Goal: Task Accomplishment & Management: Use online tool/utility

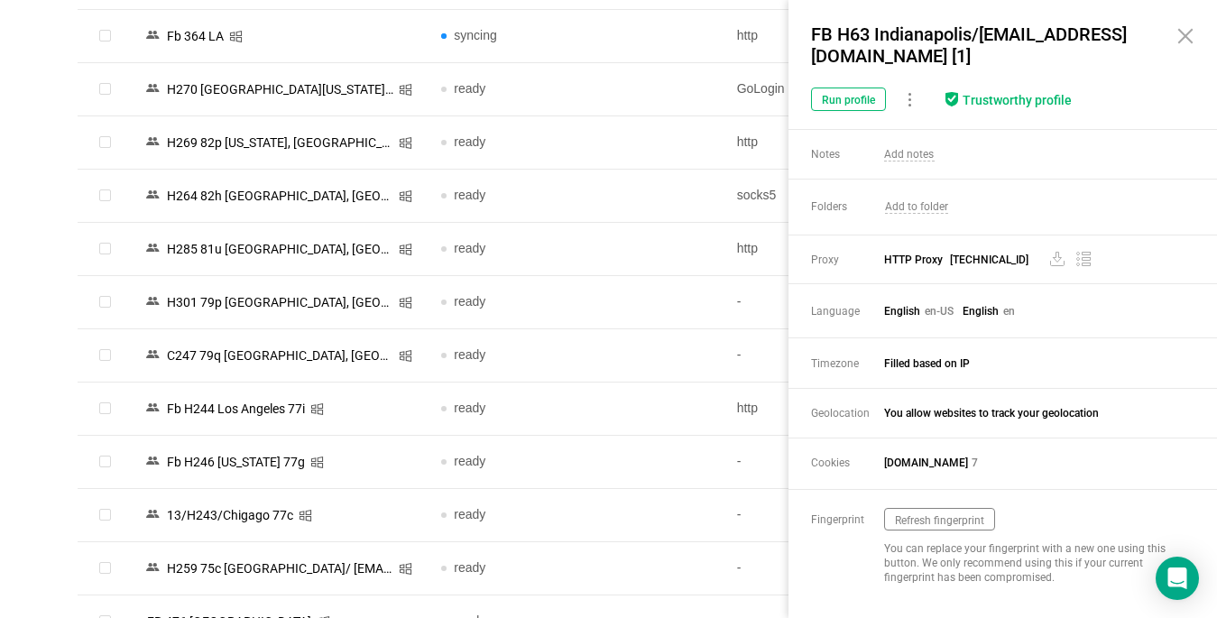
scroll to position [361, 0]
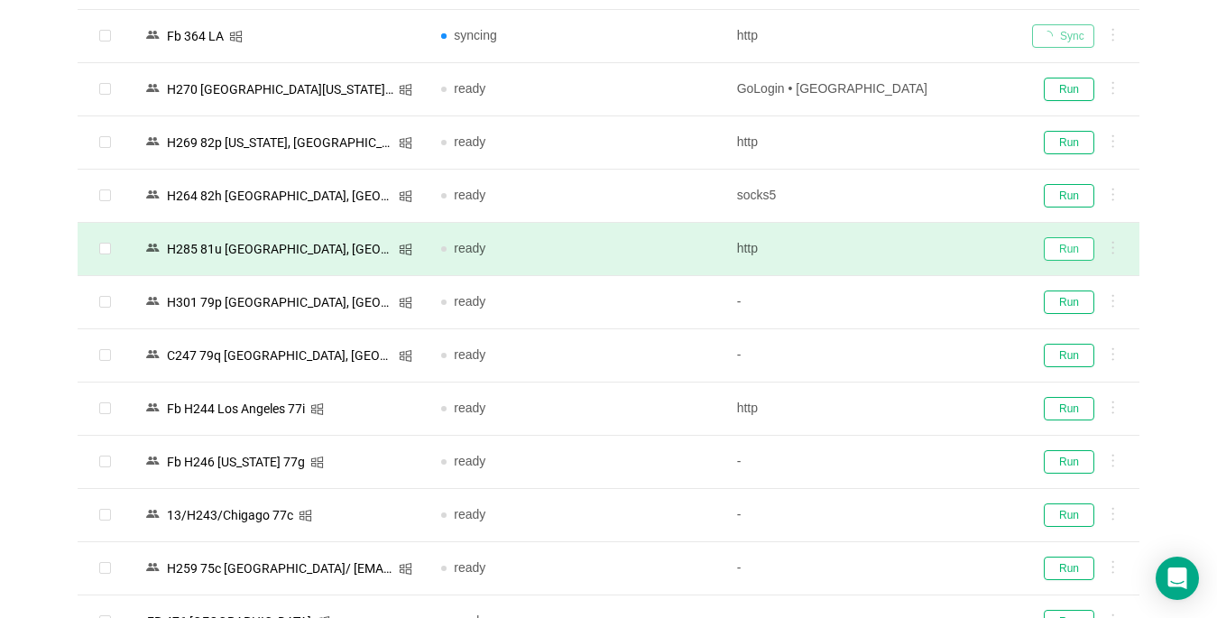
click at [1070, 254] on button "Run" at bounding box center [1069, 248] width 51 height 23
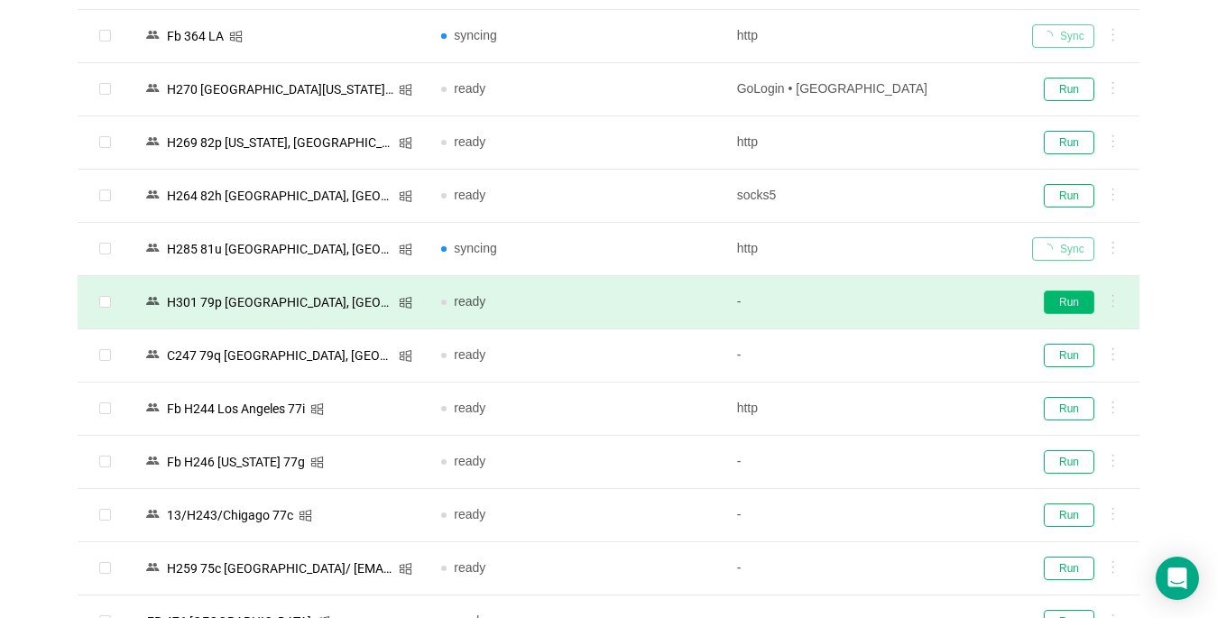
click at [1068, 306] on button "Run" at bounding box center [1069, 301] width 51 height 23
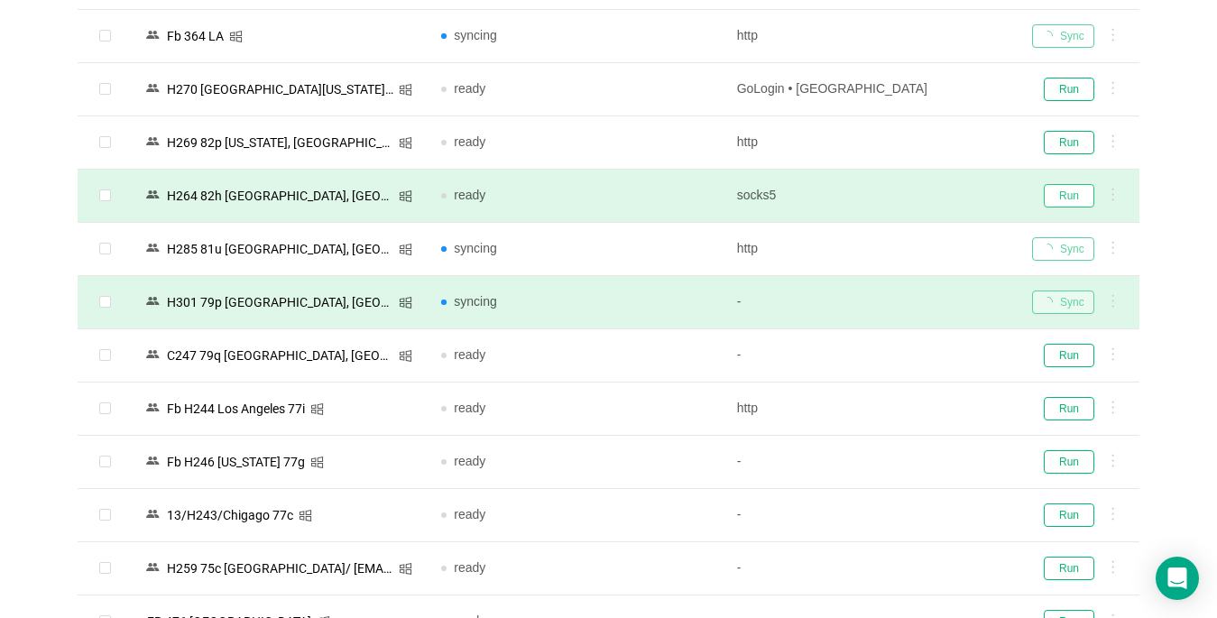
click at [1064, 191] on button "Run" at bounding box center [1069, 195] width 51 height 23
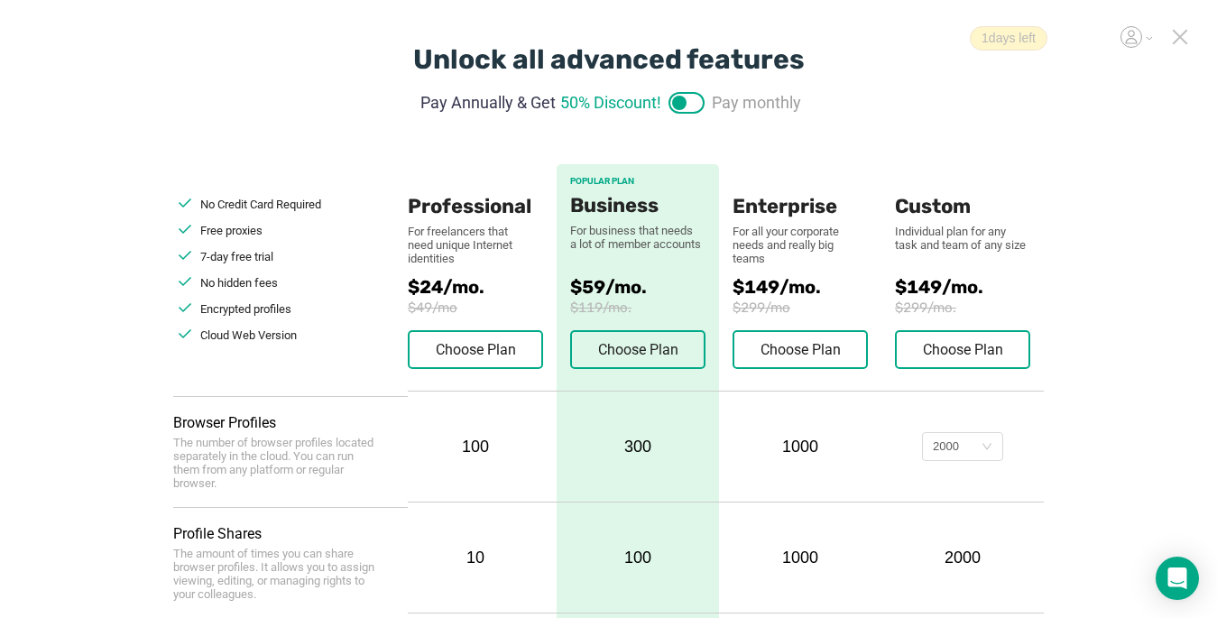
click at [1183, 36] on icon at bounding box center [1180, 37] width 16 height 16
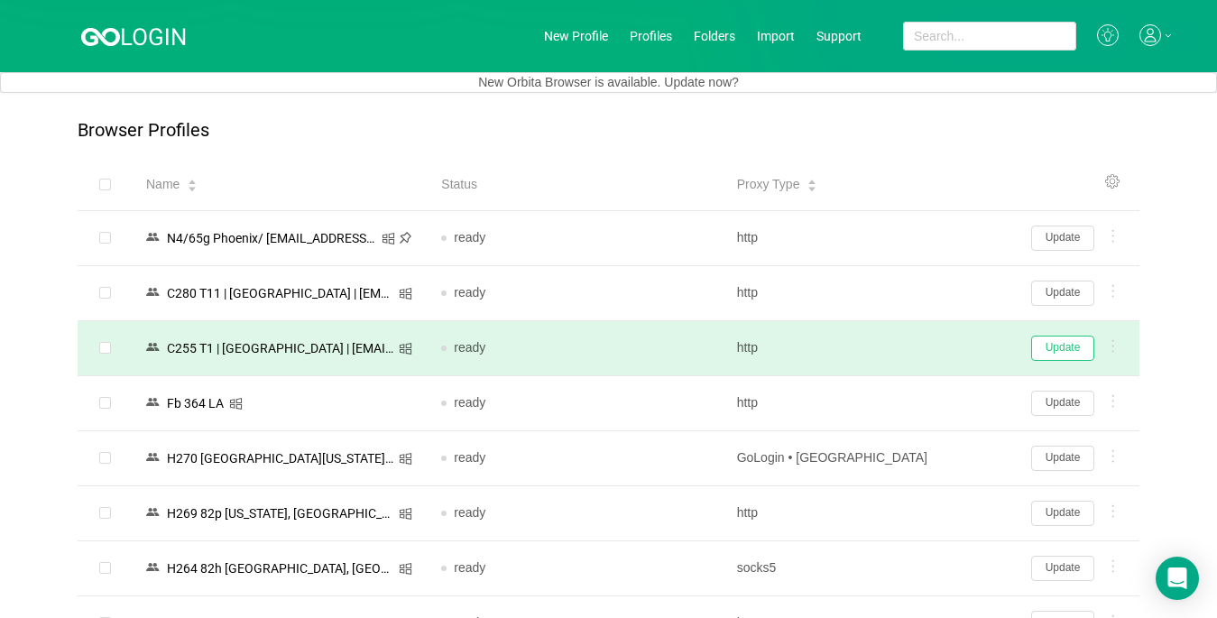
click at [1063, 350] on button "Update" at bounding box center [1062, 348] width 63 height 25
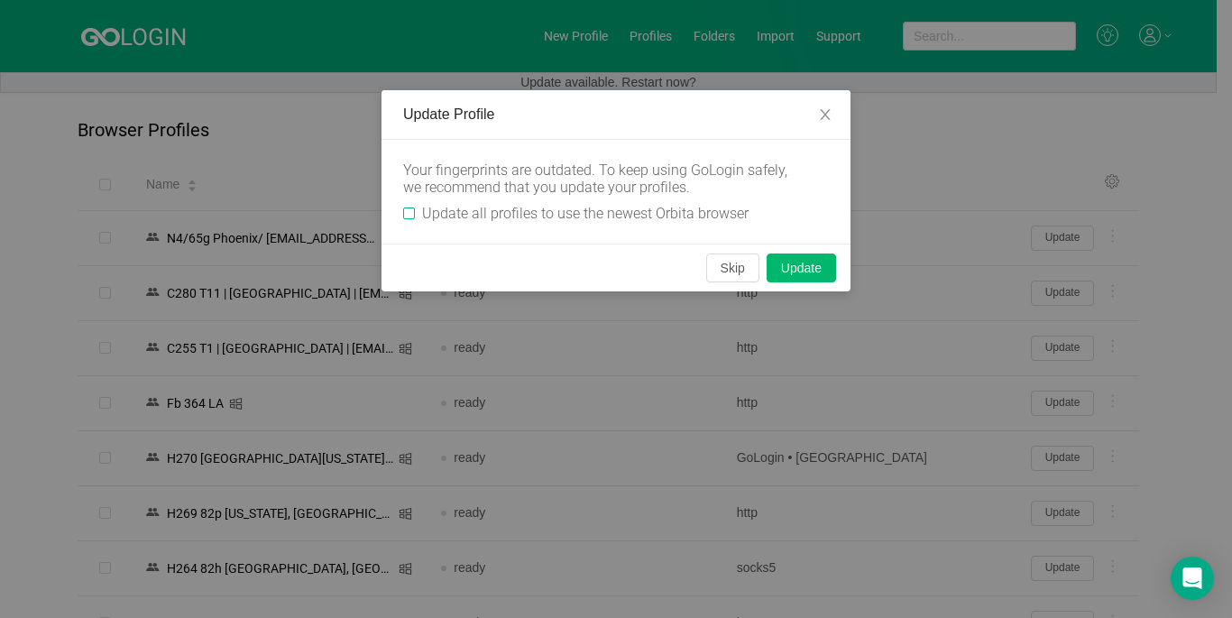
click at [405, 211] on input "Update all profiles to use the newest Orbita browser" at bounding box center [409, 213] width 12 height 12
checkbox input "true"
click at [722, 266] on button "Skip" at bounding box center [732, 267] width 53 height 29
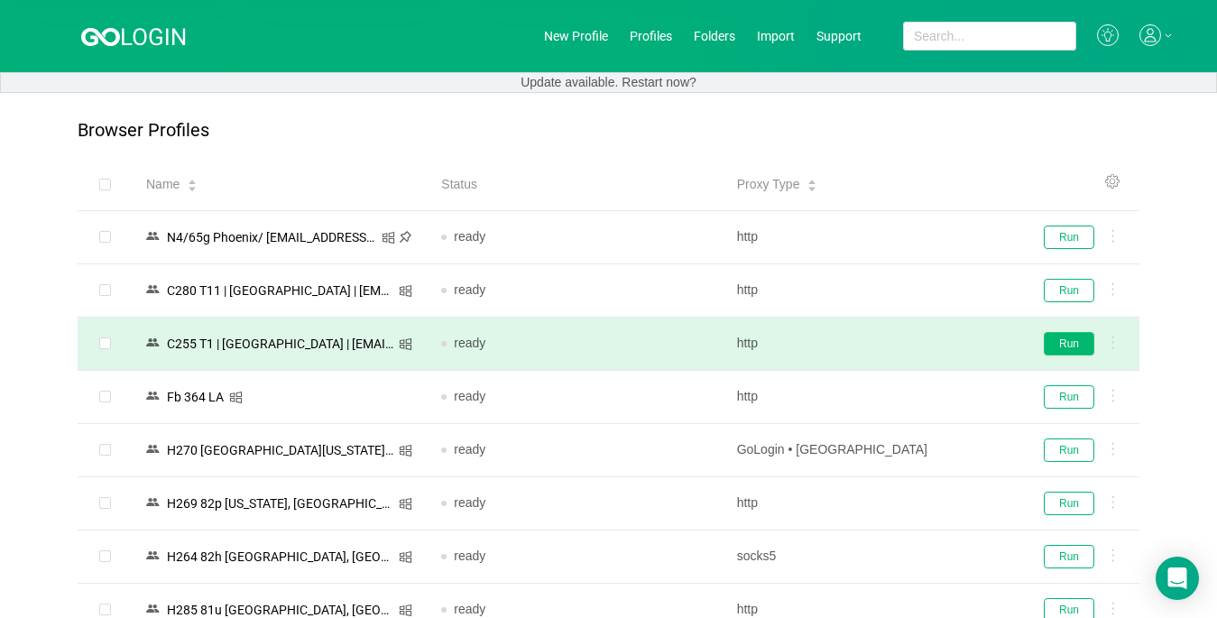
click at [1054, 345] on button "Run" at bounding box center [1069, 343] width 51 height 23
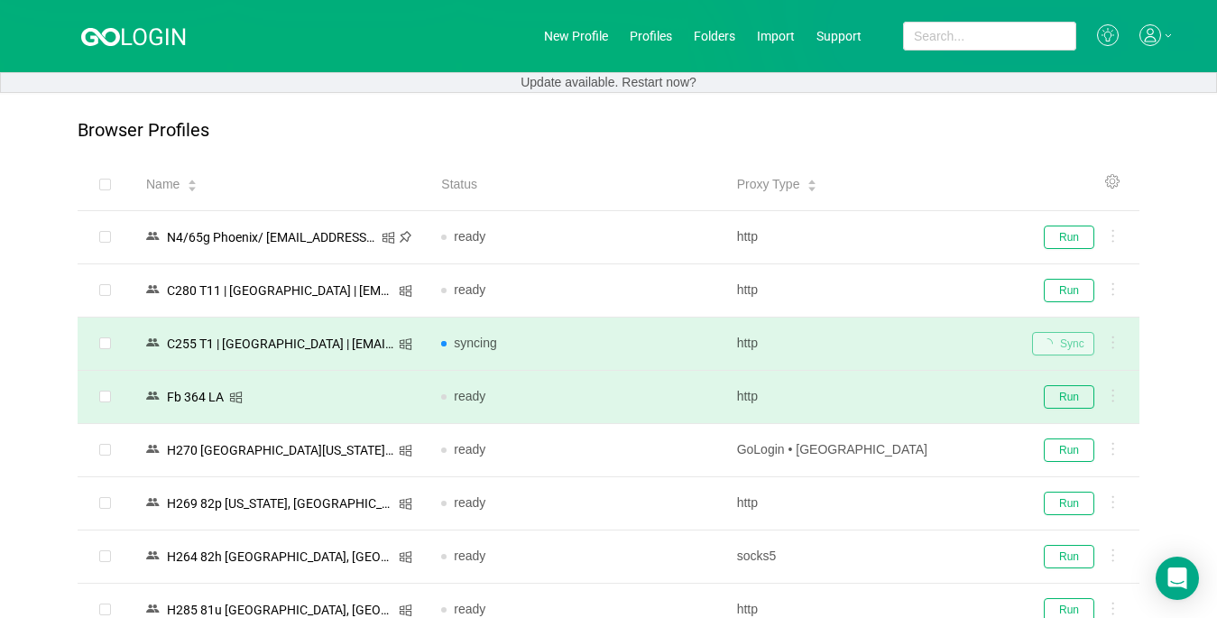
scroll to position [180, 0]
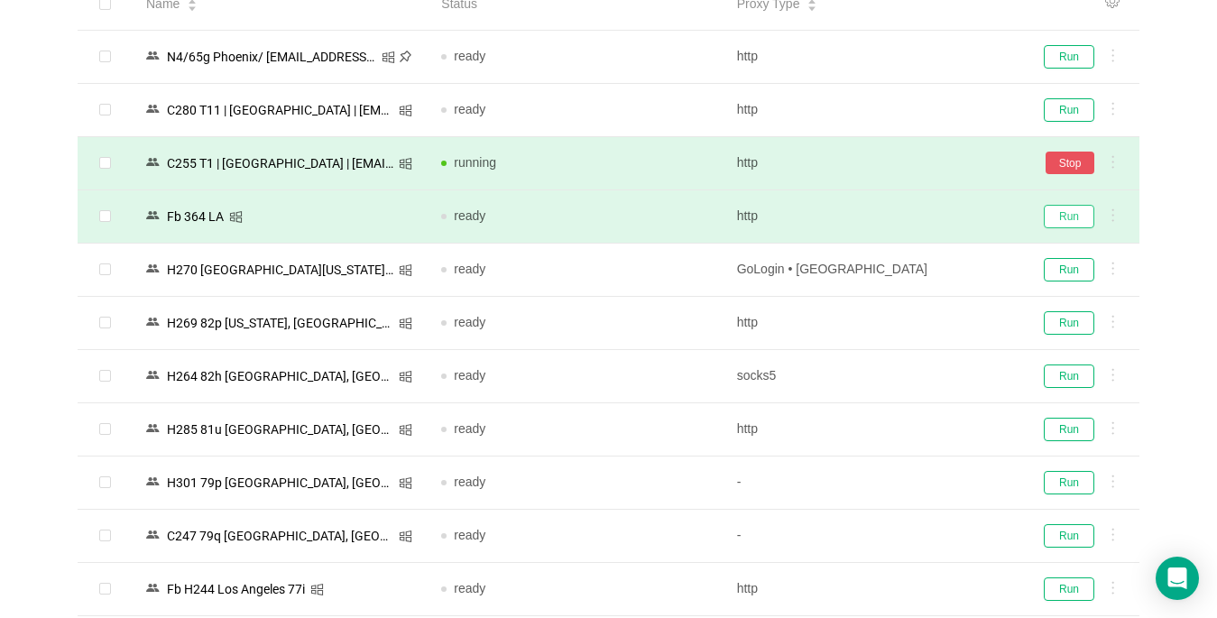
click at [1068, 211] on button "Run" at bounding box center [1069, 216] width 51 height 23
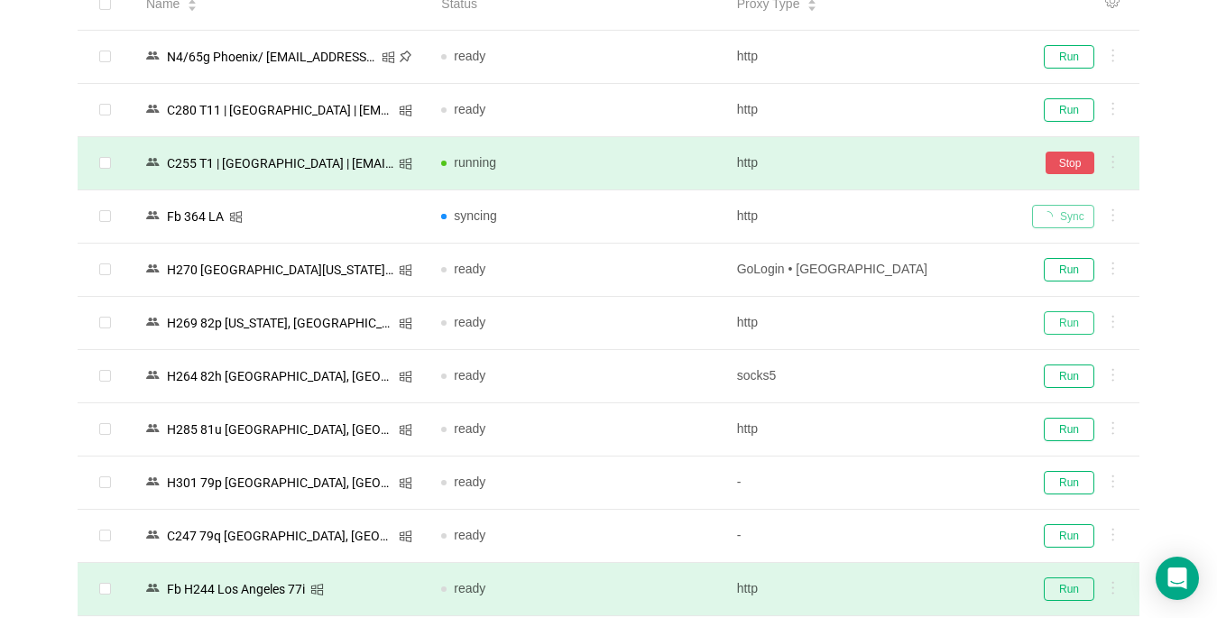
drag, startPoint x: 1063, startPoint y: 327, endPoint x: 427, endPoint y: 585, distance: 687.4
click at [1063, 326] on button "Run" at bounding box center [1069, 322] width 51 height 23
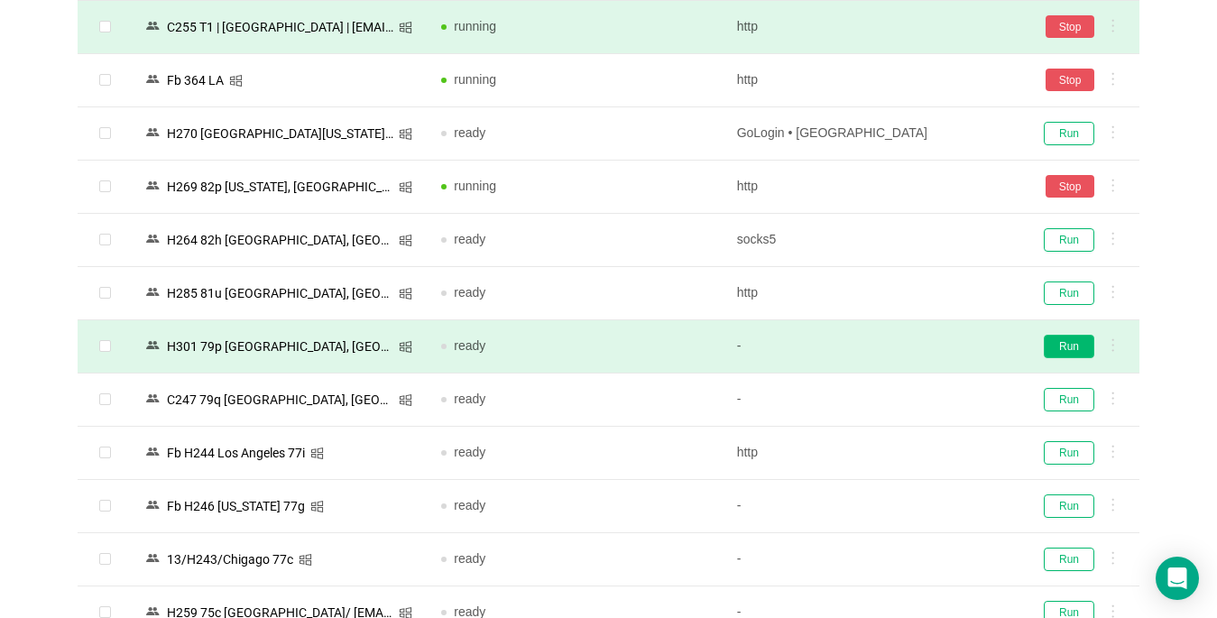
scroll to position [361, 0]
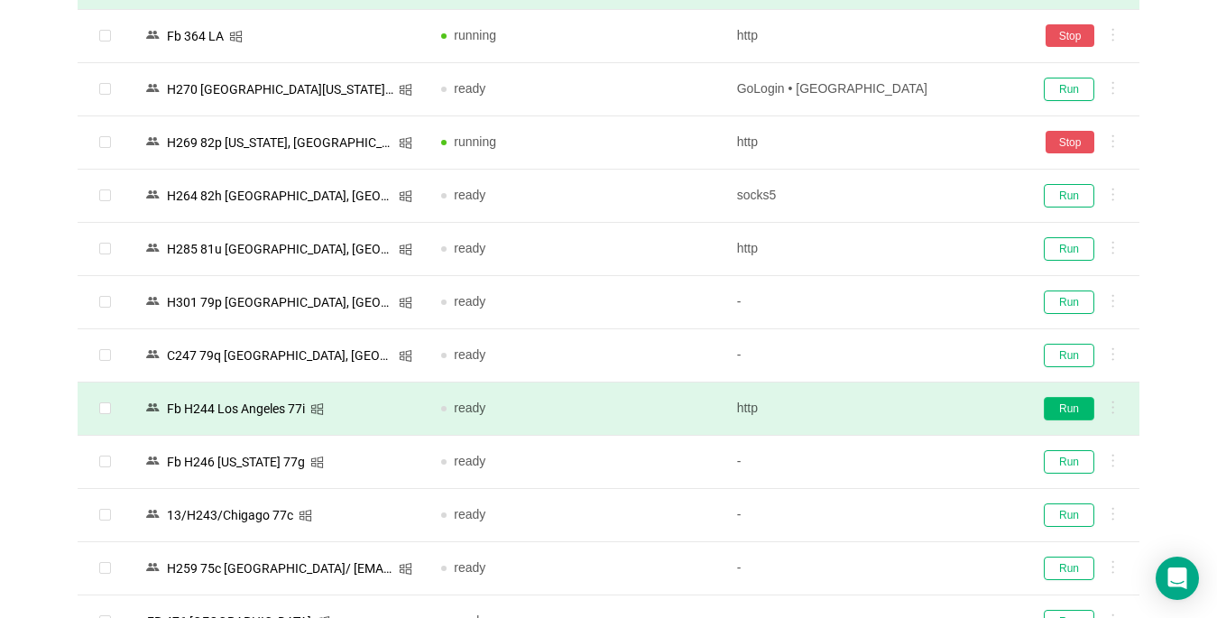
click at [1060, 410] on button "Run" at bounding box center [1069, 408] width 51 height 23
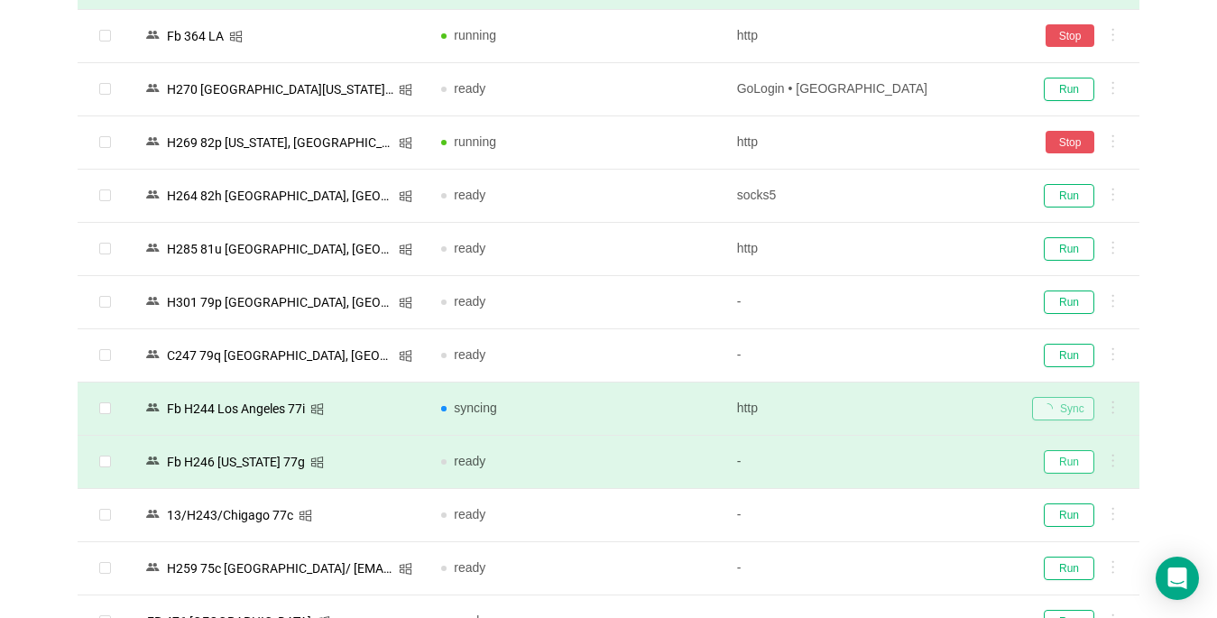
click at [1062, 465] on button "Run" at bounding box center [1069, 461] width 51 height 23
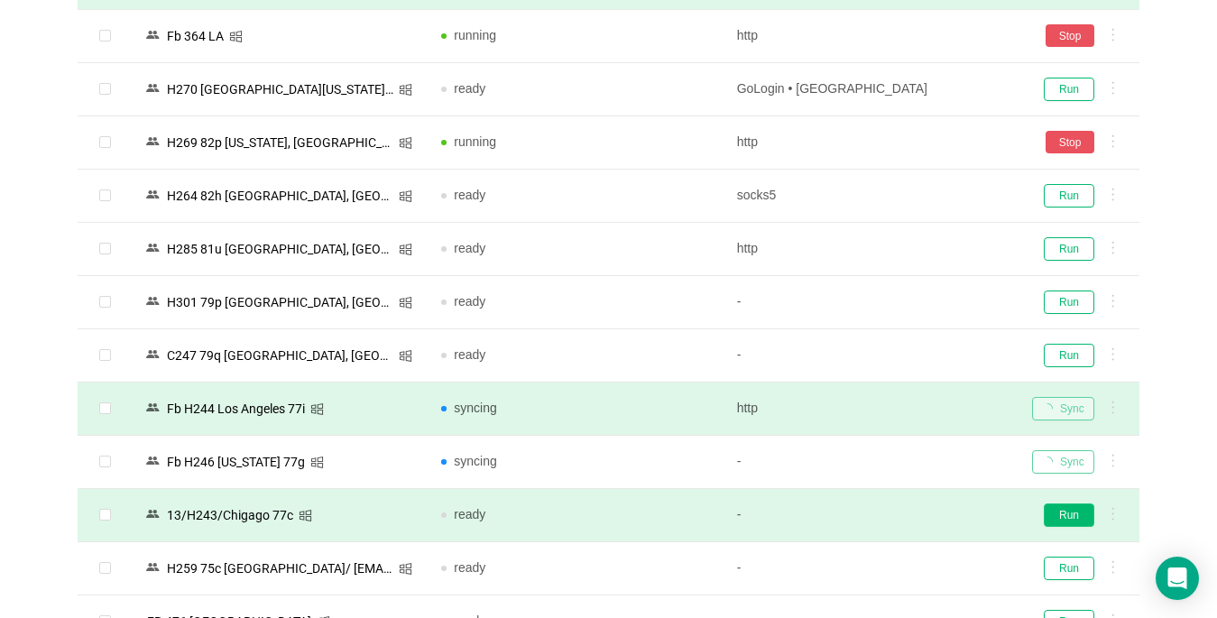
click at [1053, 511] on button "Run" at bounding box center [1069, 514] width 51 height 23
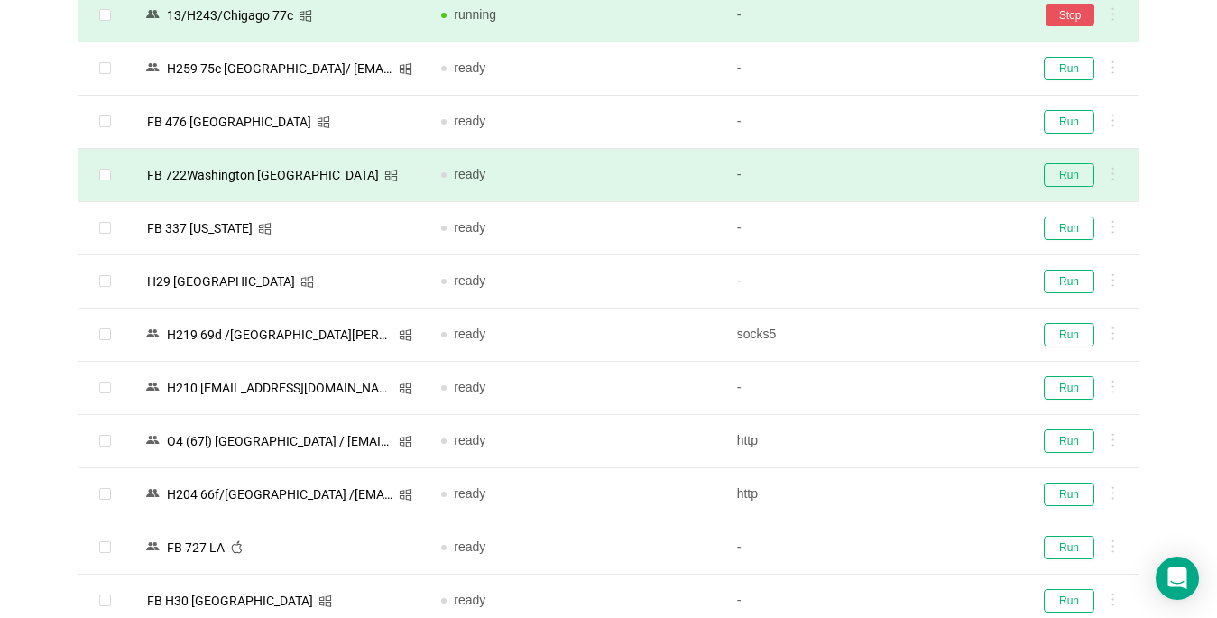
scroll to position [902, 0]
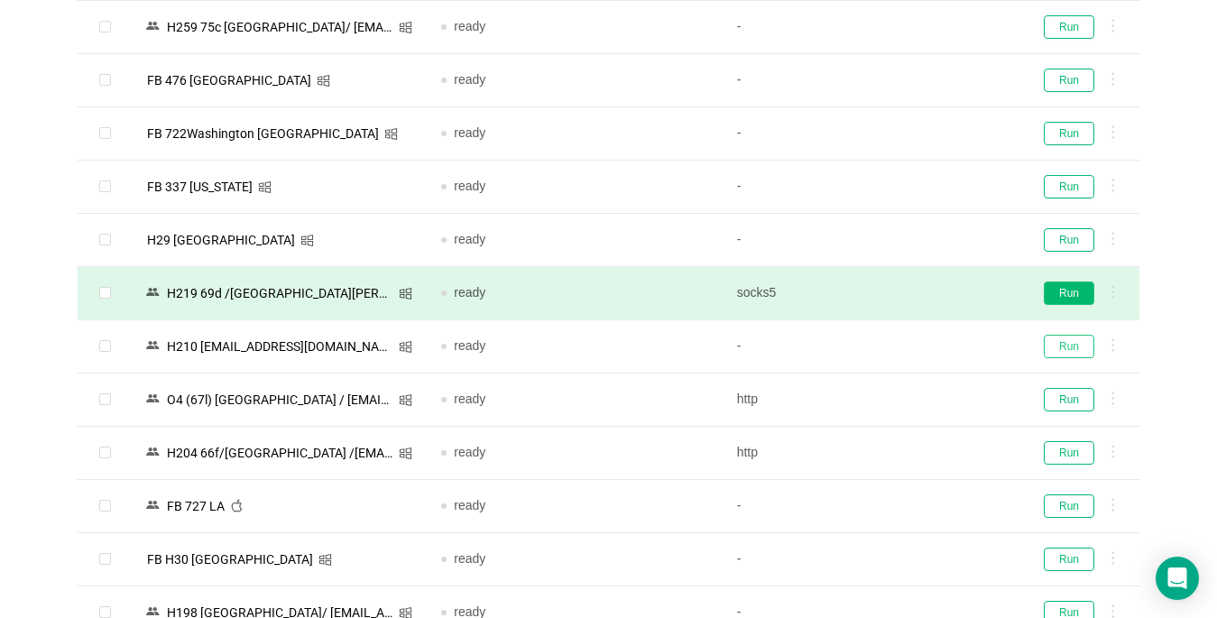
click at [1068, 344] on button "Run" at bounding box center [1069, 346] width 51 height 23
click at [1063, 289] on button "Run" at bounding box center [1069, 292] width 51 height 23
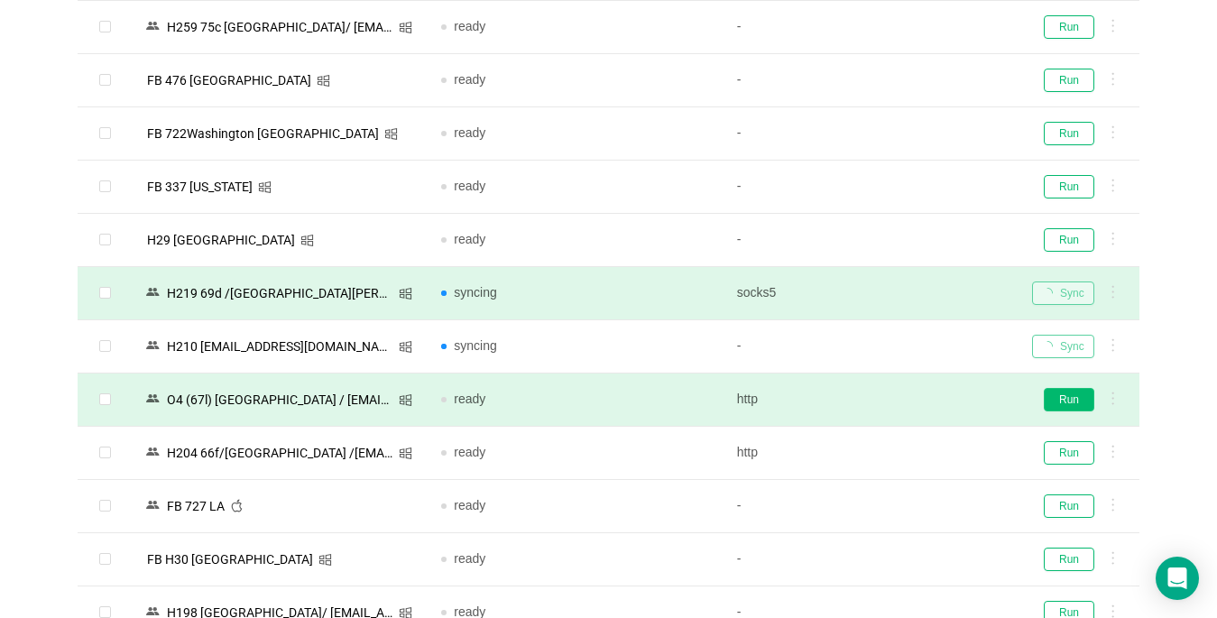
click at [1057, 403] on button "Run" at bounding box center [1069, 399] width 51 height 23
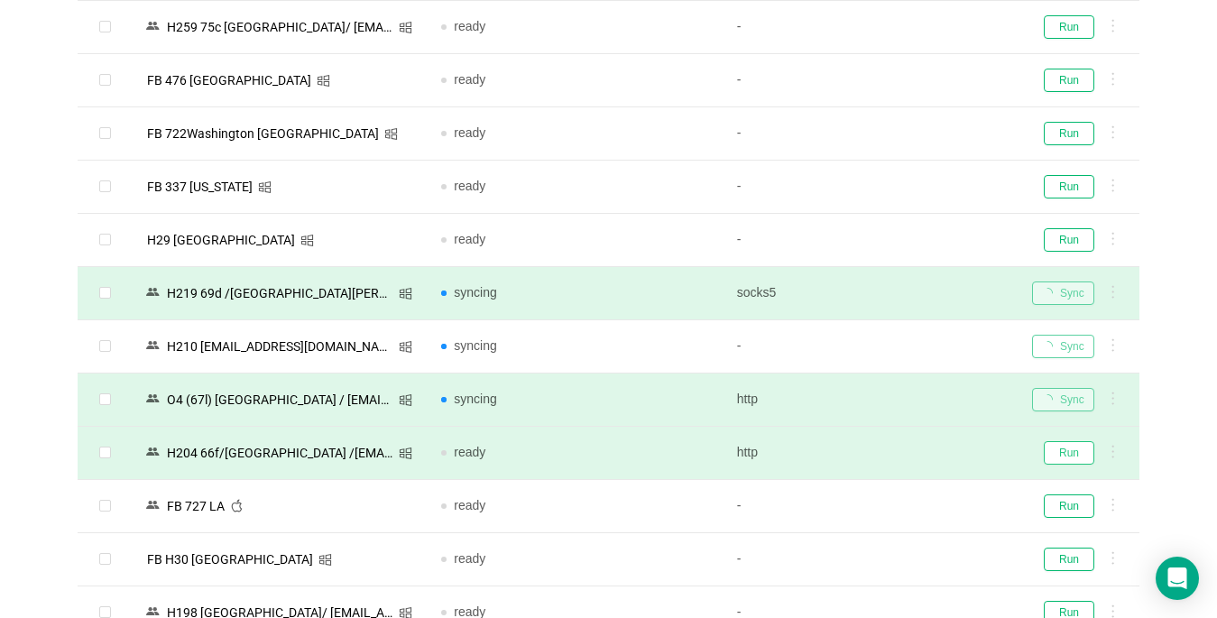
click at [1075, 448] on button "Run" at bounding box center [1069, 452] width 51 height 23
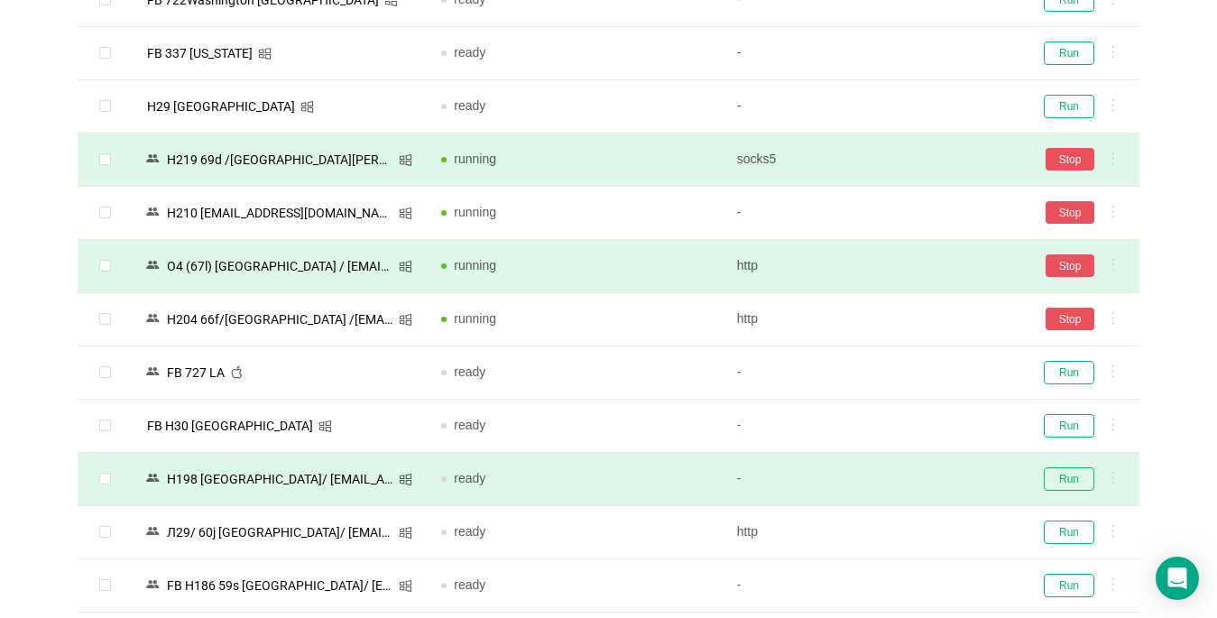
scroll to position [1082, 0]
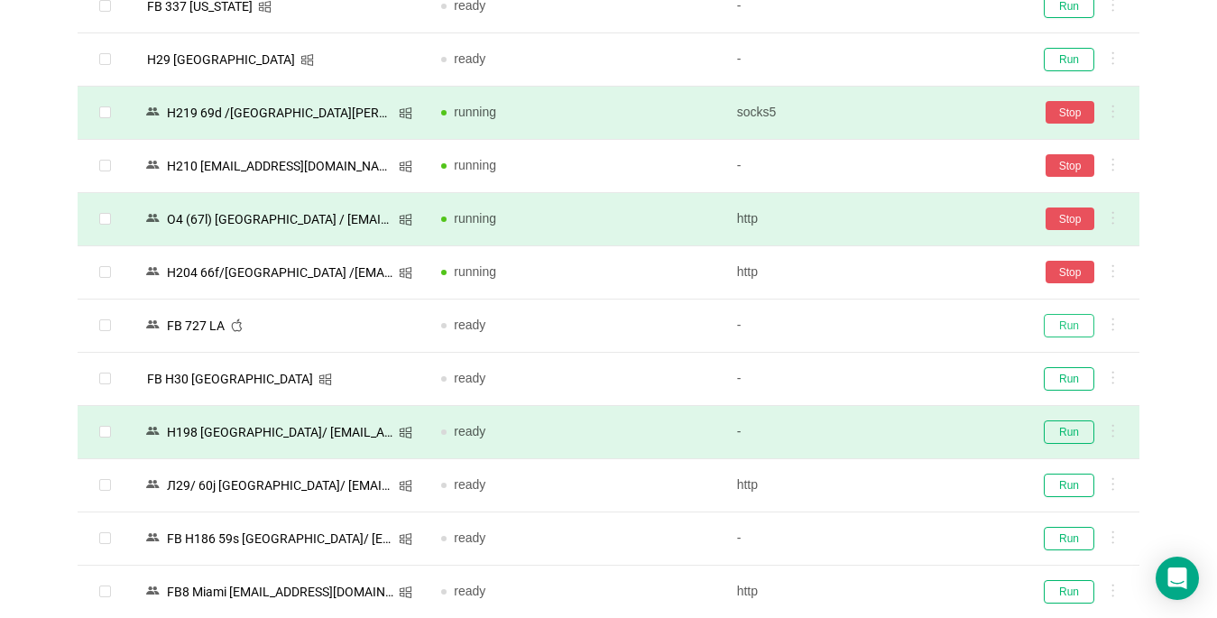
click at [1062, 323] on button "Run" at bounding box center [1069, 325] width 51 height 23
click at [1066, 431] on button "Run" at bounding box center [1069, 431] width 51 height 23
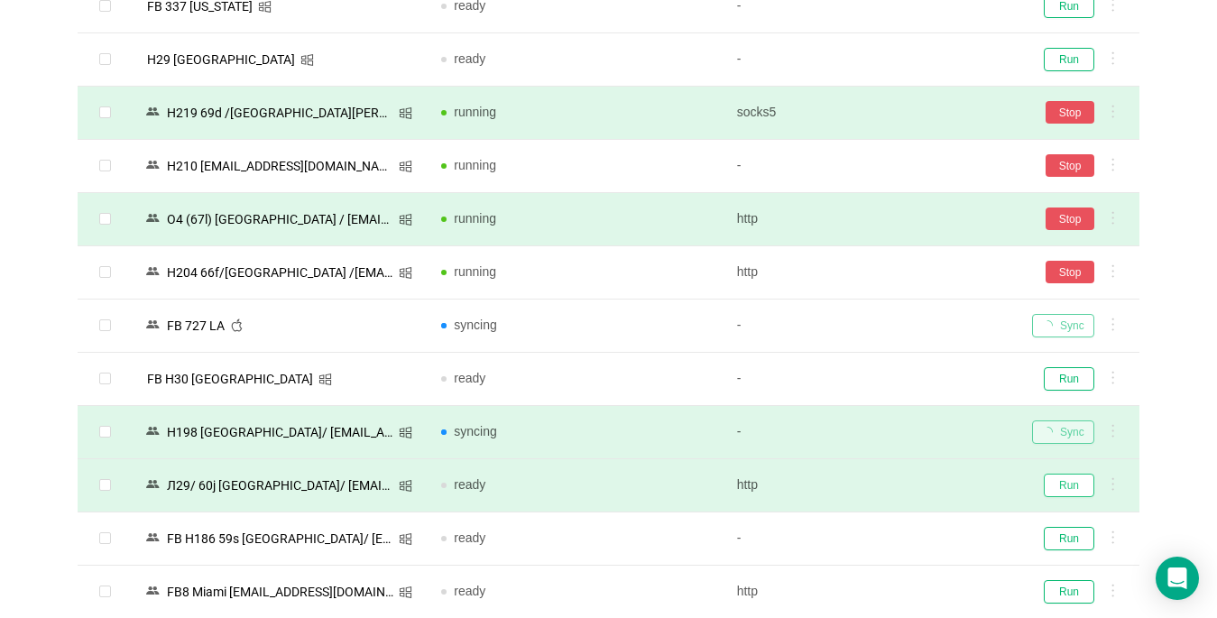
click at [1068, 478] on button "Run" at bounding box center [1069, 485] width 51 height 23
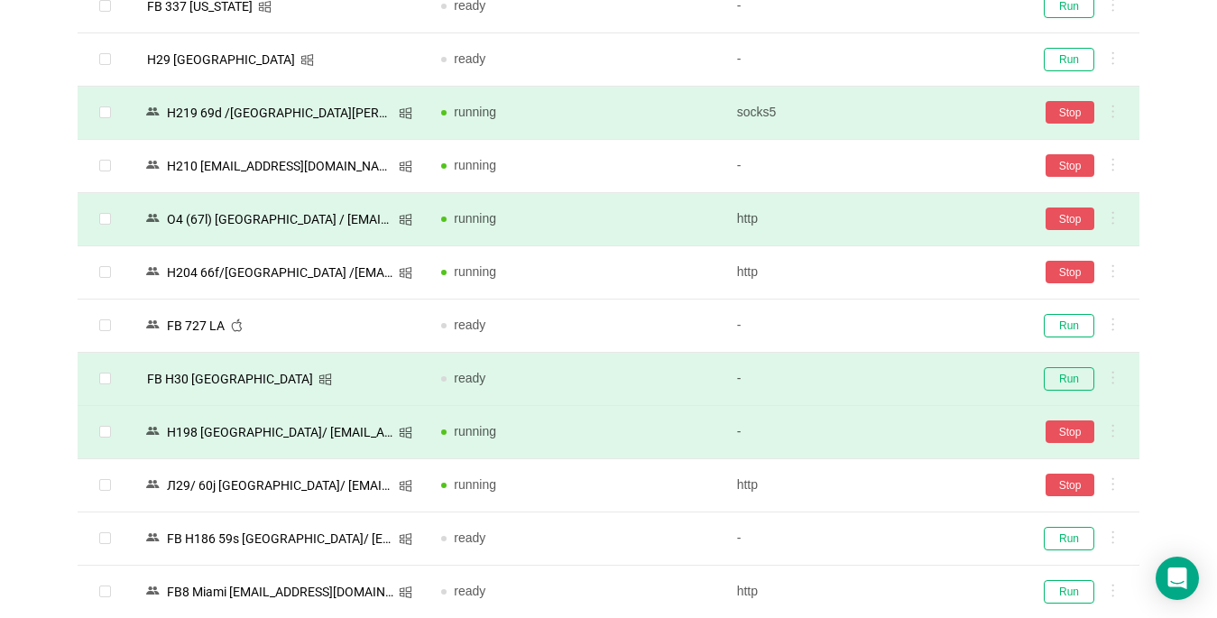
scroll to position [1173, 0]
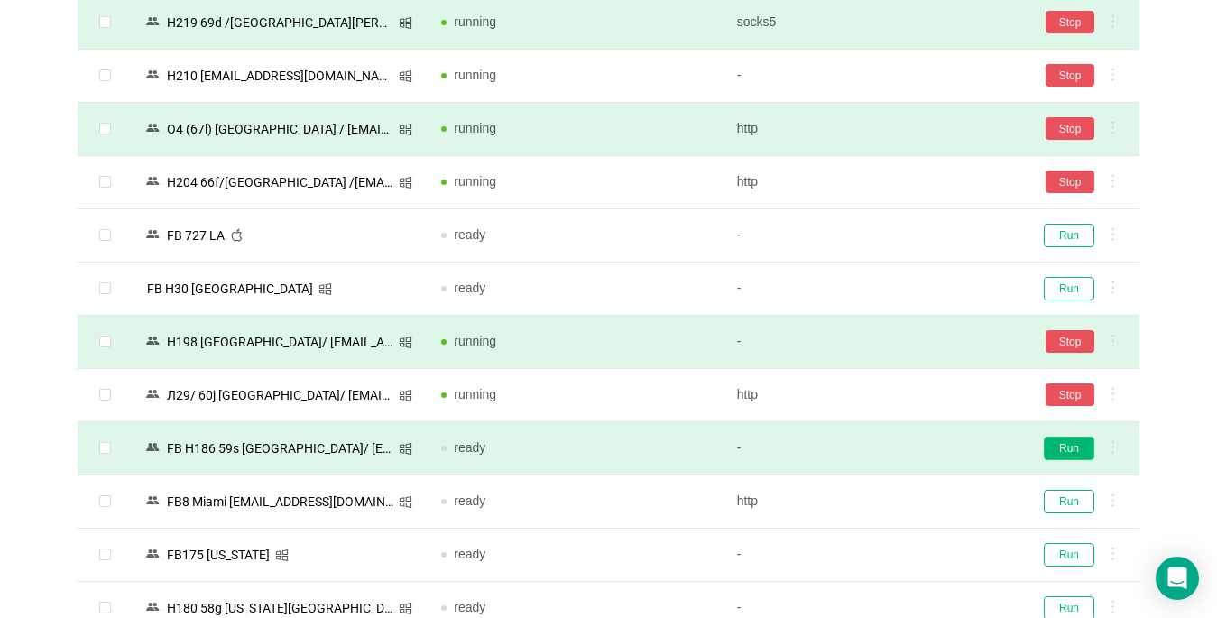
click at [1056, 444] on button "Run" at bounding box center [1069, 448] width 51 height 23
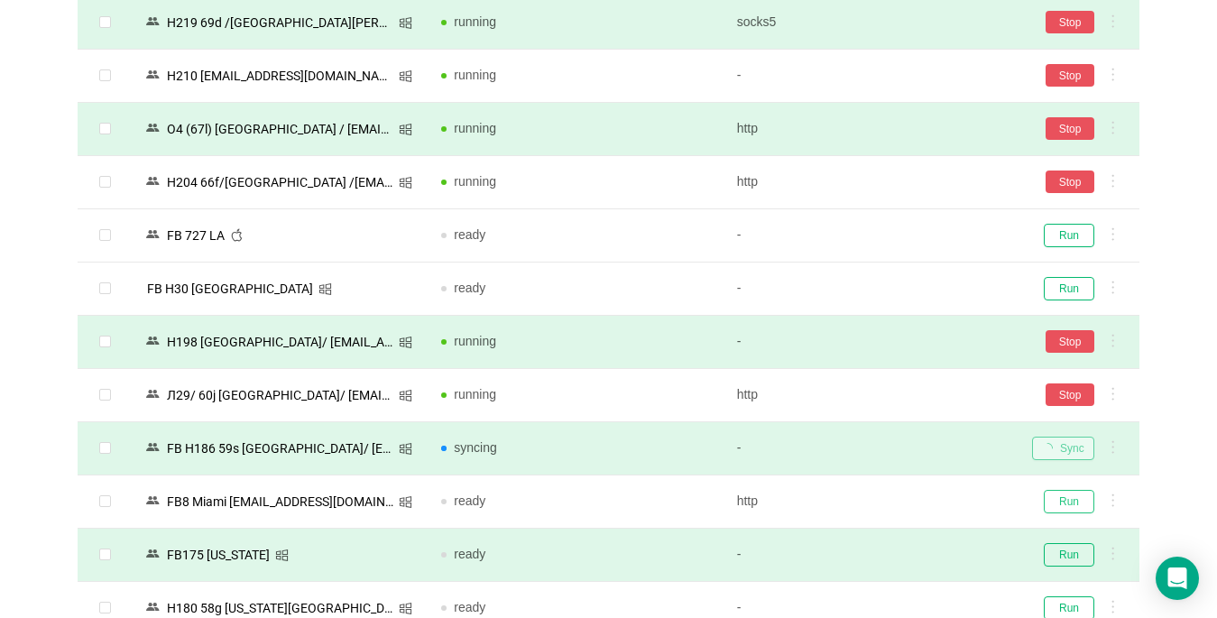
click at [1058, 497] on button "Run" at bounding box center [1069, 501] width 51 height 23
click at [1069, 553] on button "Run" at bounding box center [1069, 554] width 51 height 23
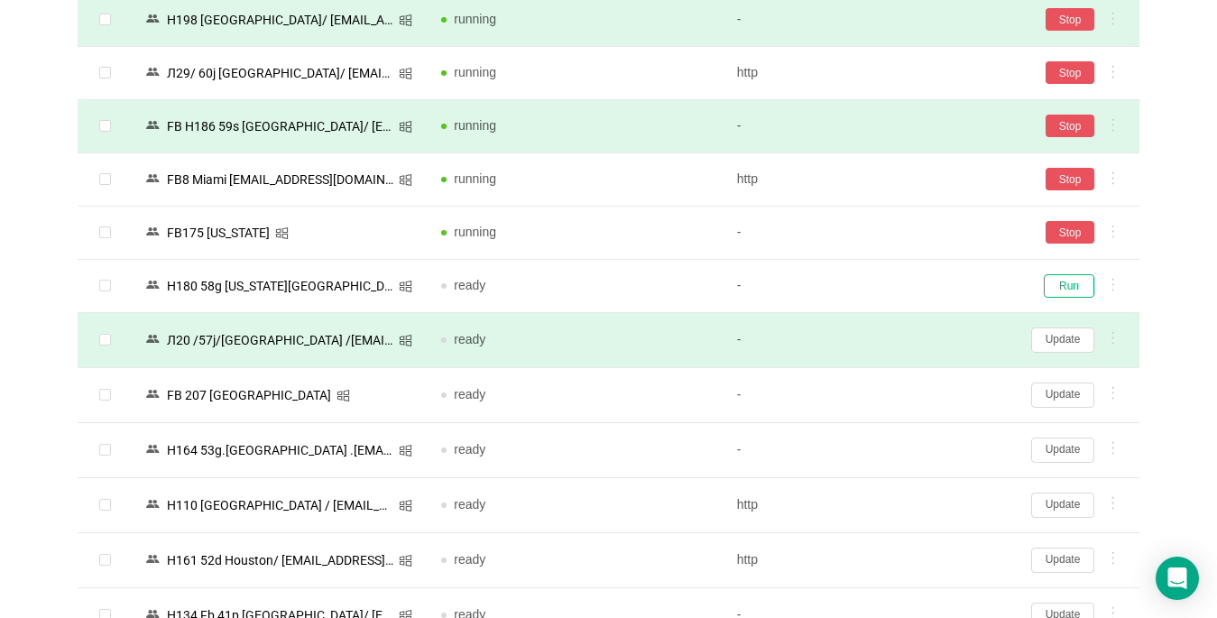
scroll to position [1533, 0]
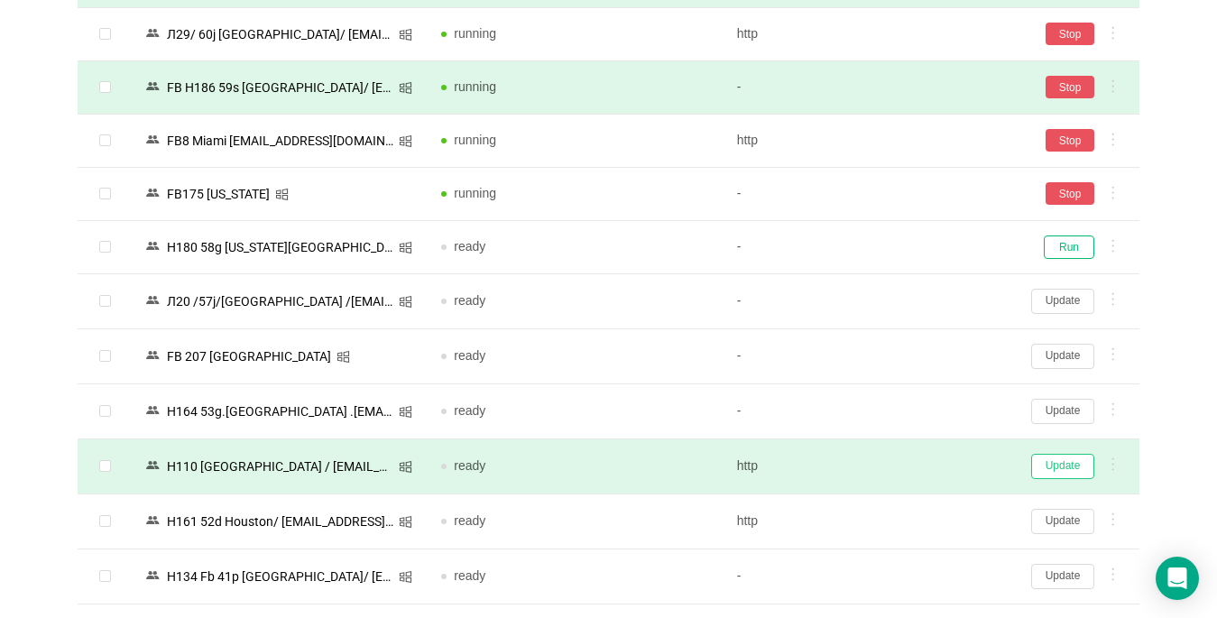
click at [1050, 466] on button "Update" at bounding box center [1062, 466] width 63 height 25
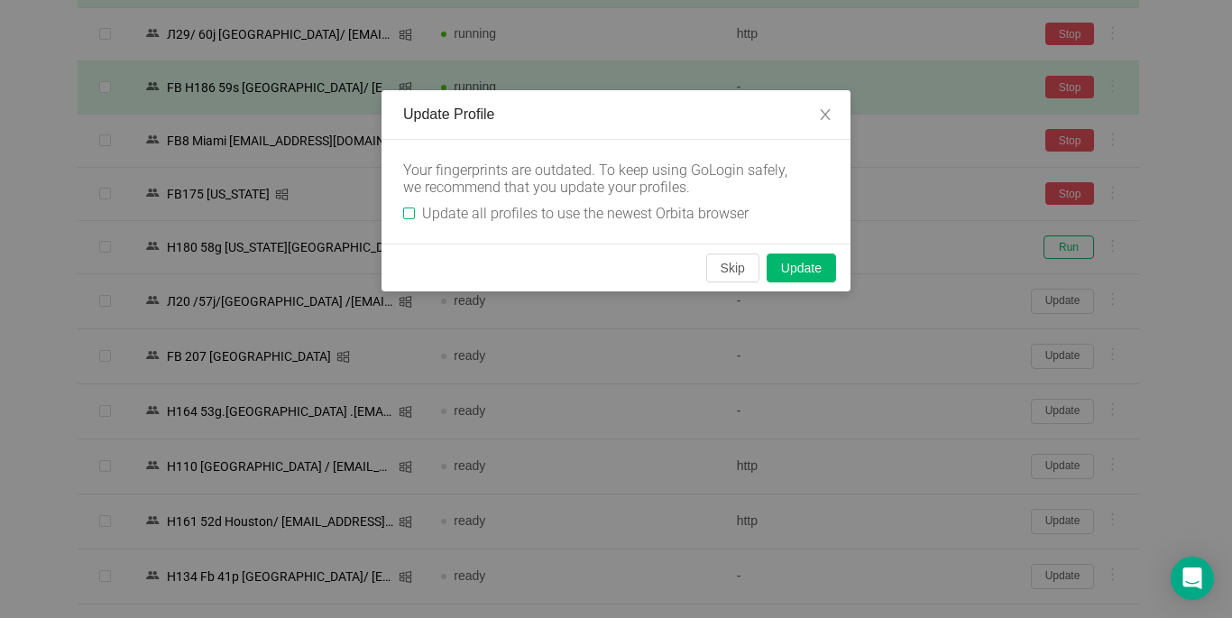
click at [413, 218] on input "Update all profiles to use the newest Orbita browser" at bounding box center [409, 213] width 12 height 12
checkbox input "true"
click at [739, 262] on button "Skip" at bounding box center [732, 267] width 53 height 29
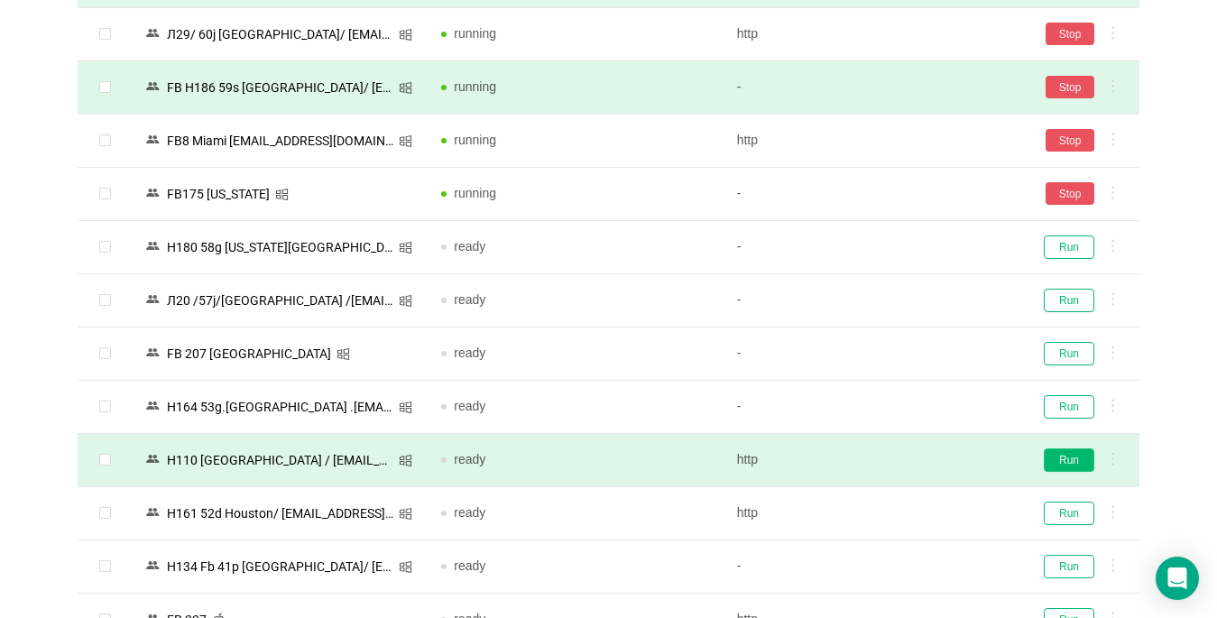
click at [1087, 466] on button "Run" at bounding box center [1069, 459] width 51 height 23
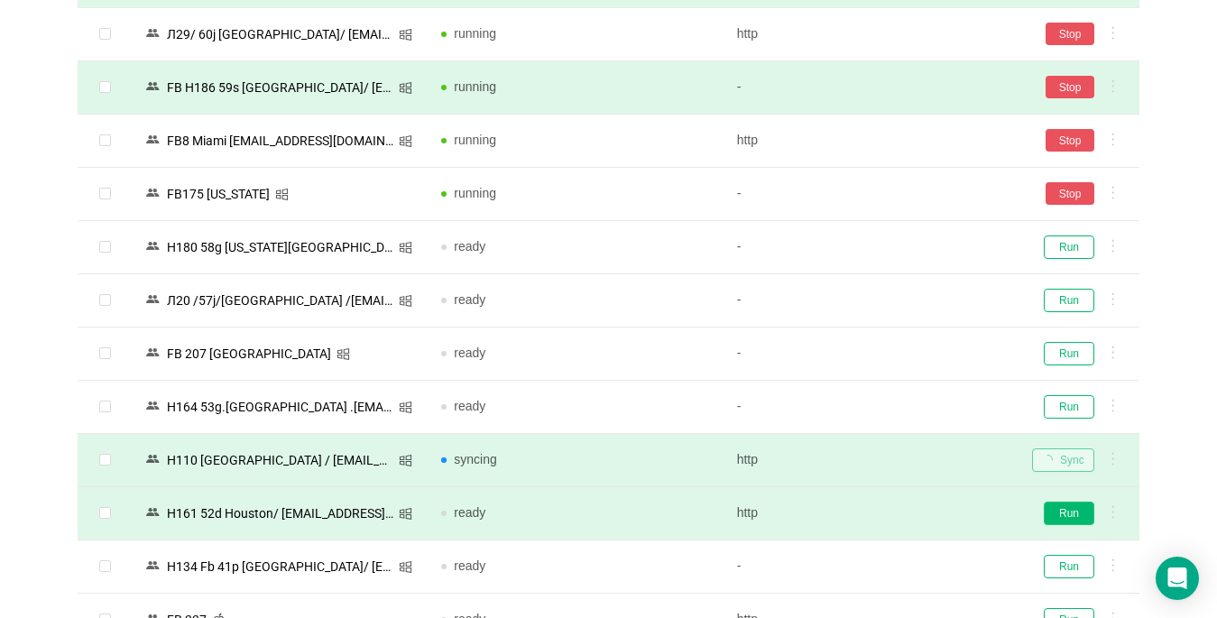
click at [1057, 511] on button "Run" at bounding box center [1069, 512] width 51 height 23
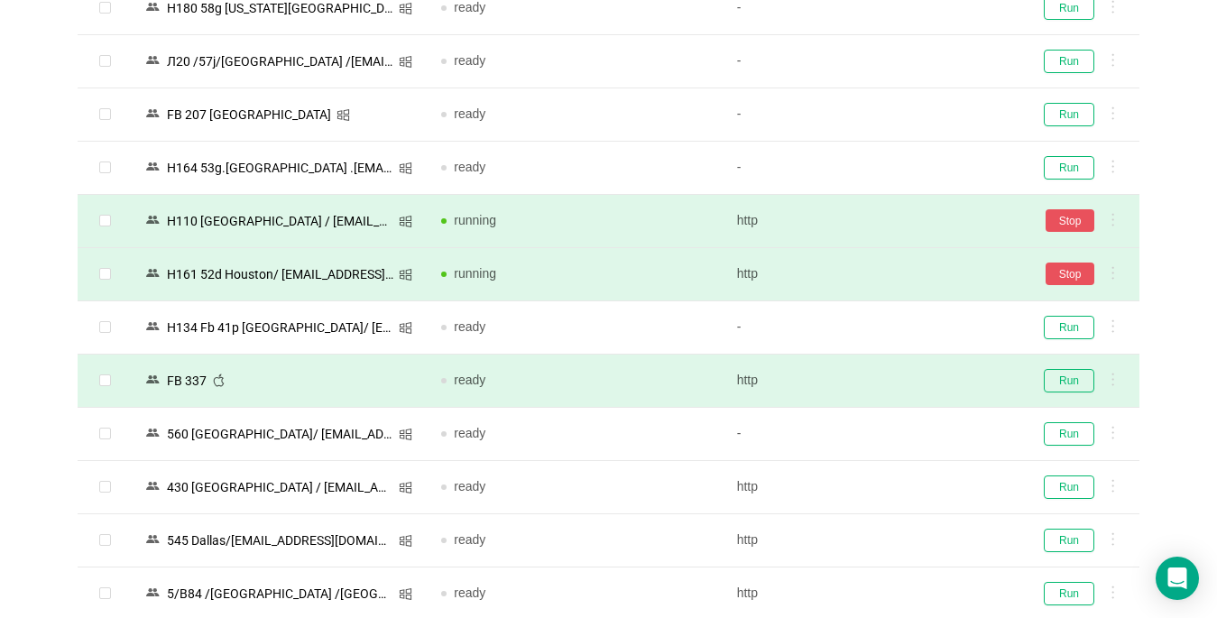
scroll to position [1804, 0]
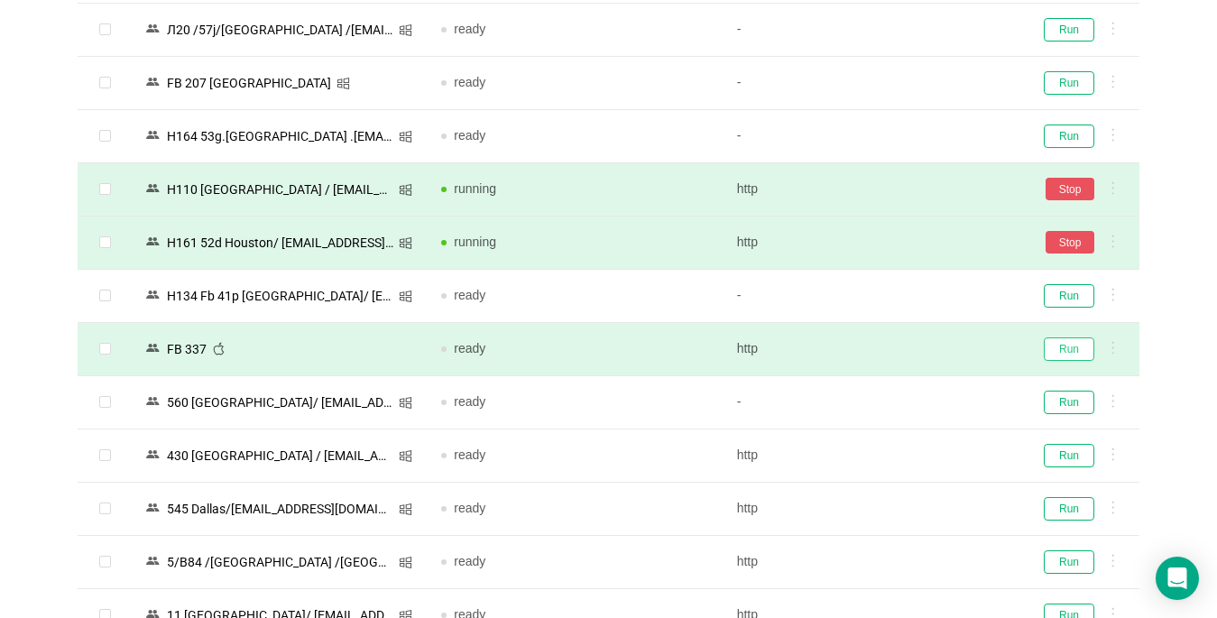
click at [1061, 351] on button "Run" at bounding box center [1069, 348] width 51 height 23
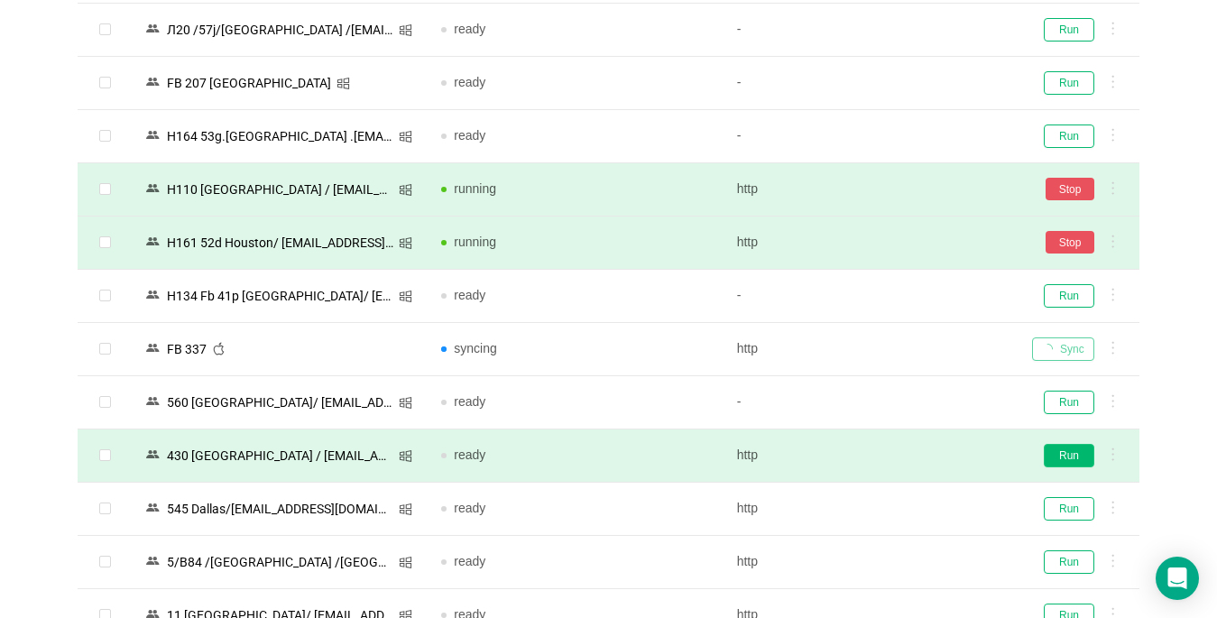
click at [1069, 459] on button "Run" at bounding box center [1069, 455] width 51 height 23
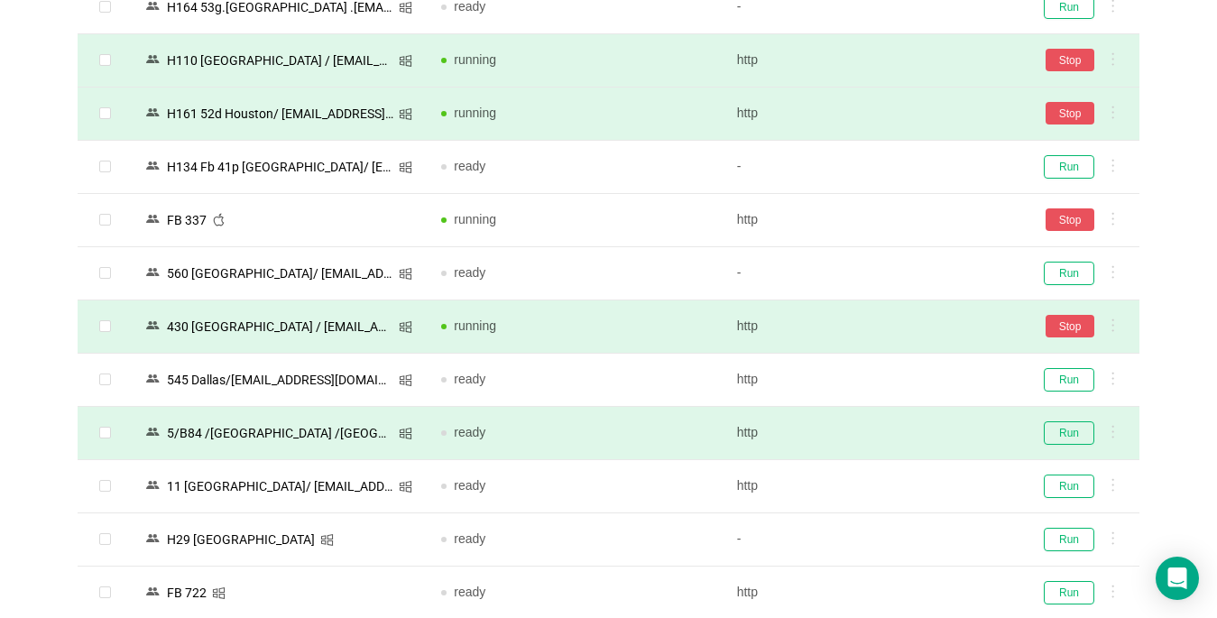
scroll to position [1984, 0]
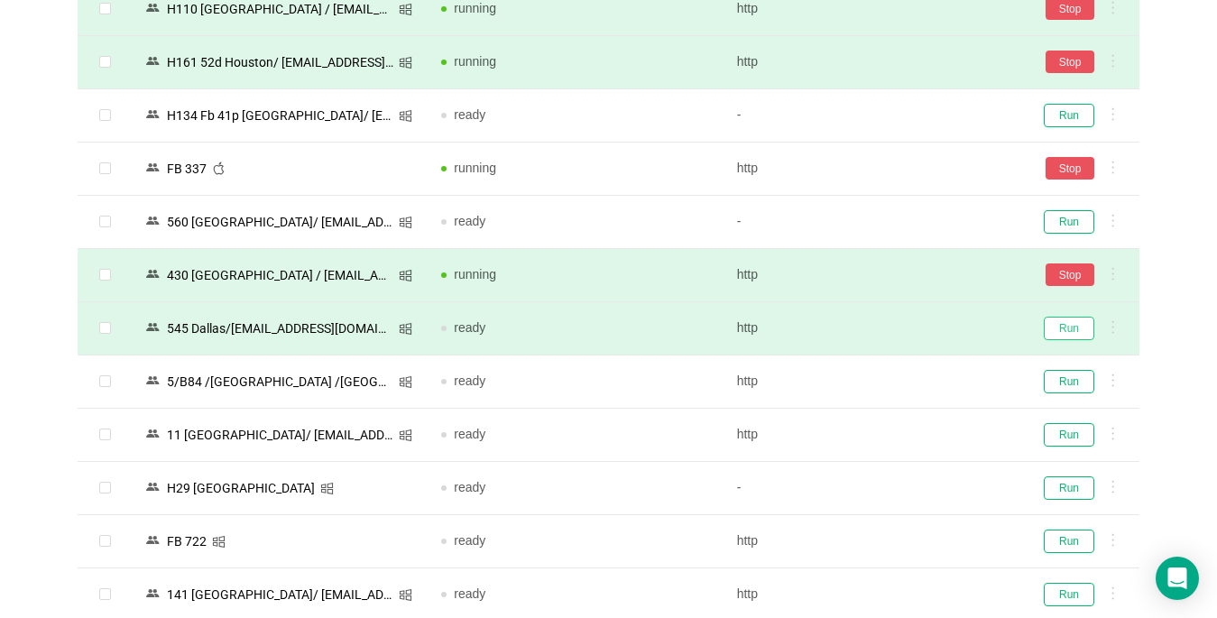
click at [1063, 326] on button "Run" at bounding box center [1069, 328] width 51 height 23
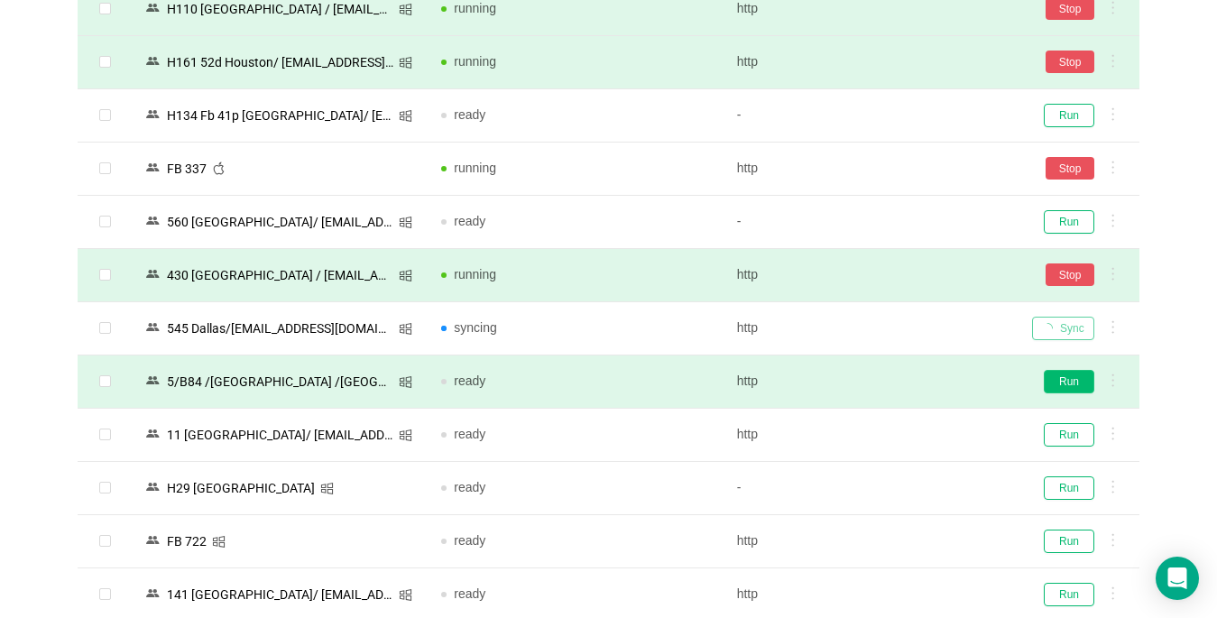
click at [1065, 384] on button "Run" at bounding box center [1069, 381] width 51 height 23
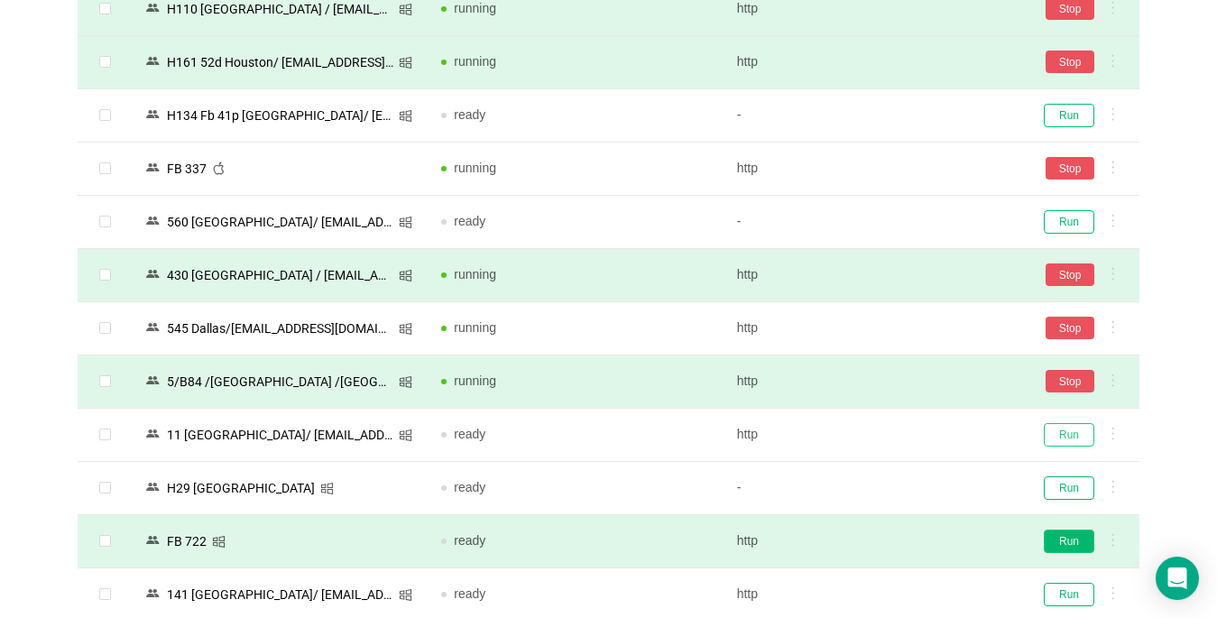
click at [1070, 436] on button "Run" at bounding box center [1069, 434] width 51 height 23
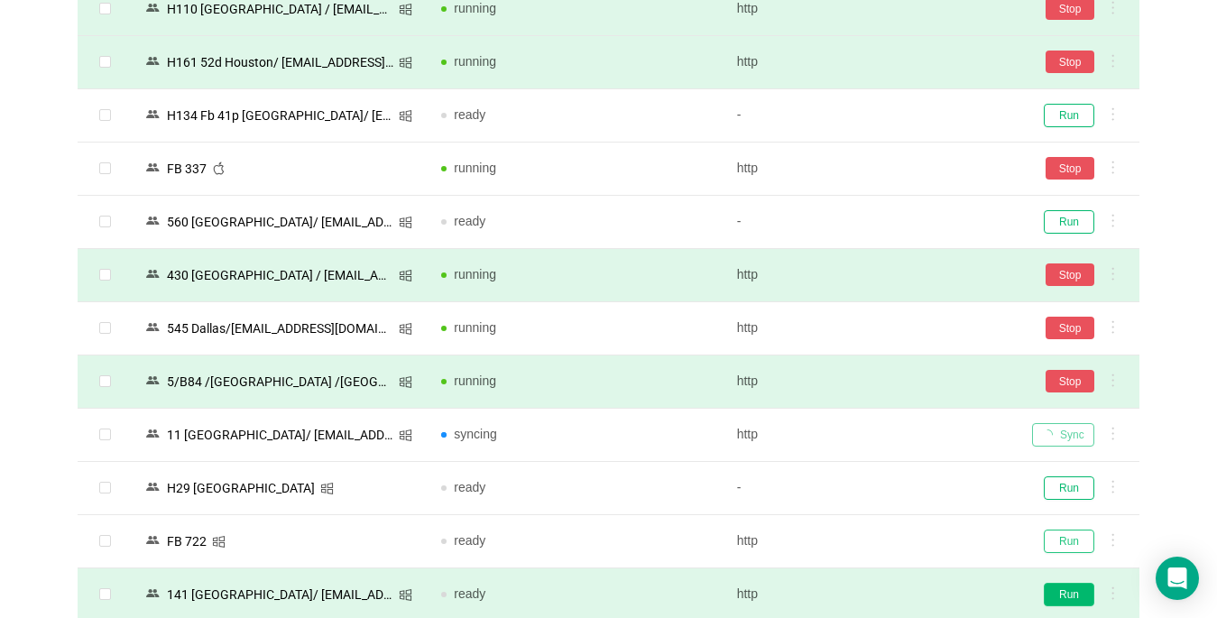
click at [1067, 540] on button "Run" at bounding box center [1069, 540] width 51 height 23
click at [1074, 593] on button "Run" at bounding box center [1069, 594] width 51 height 23
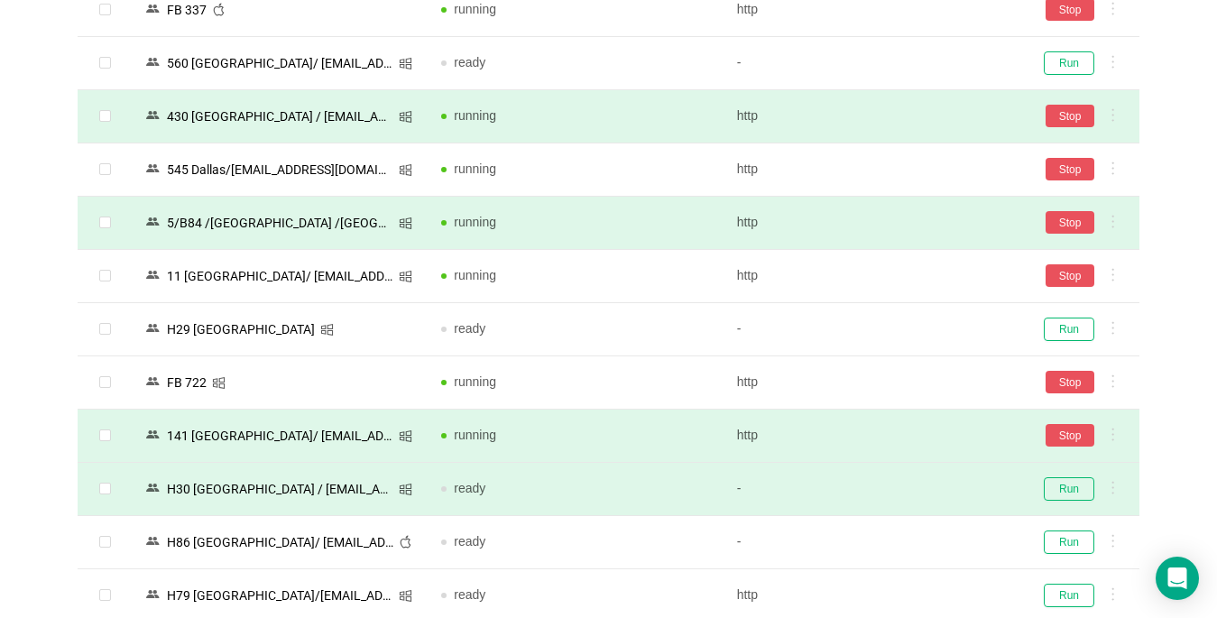
scroll to position [2255, 0]
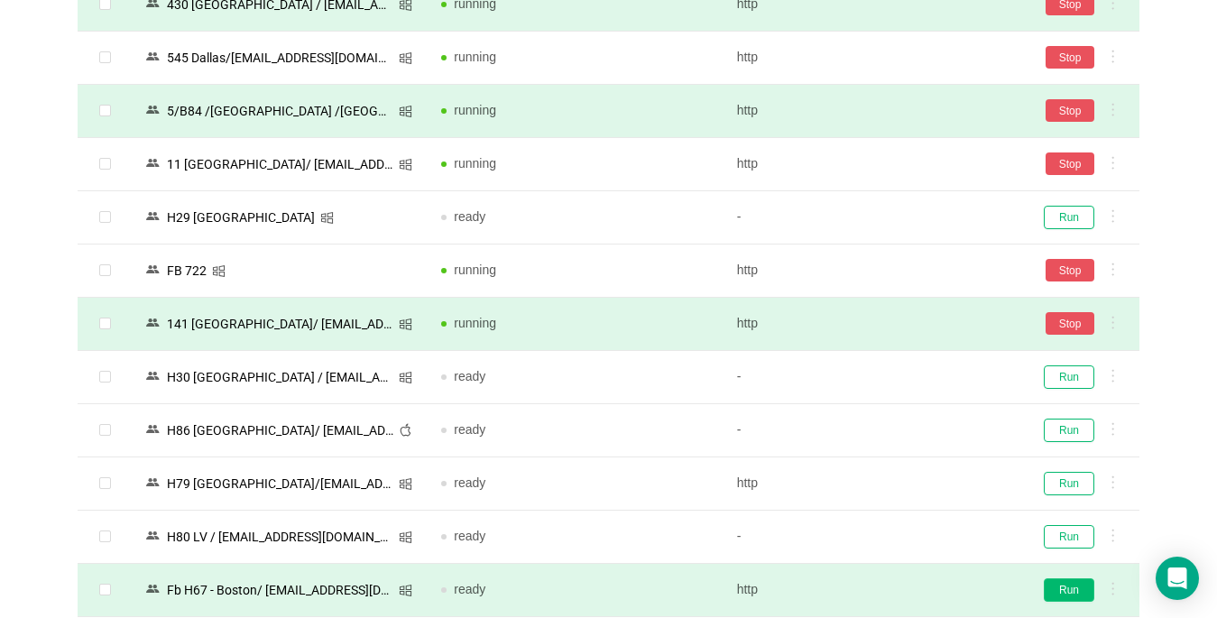
click at [1062, 390] on td "Run" at bounding box center [1078, 377] width 122 height 53
click at [1064, 578] on button "Run" at bounding box center [1069, 589] width 51 height 23
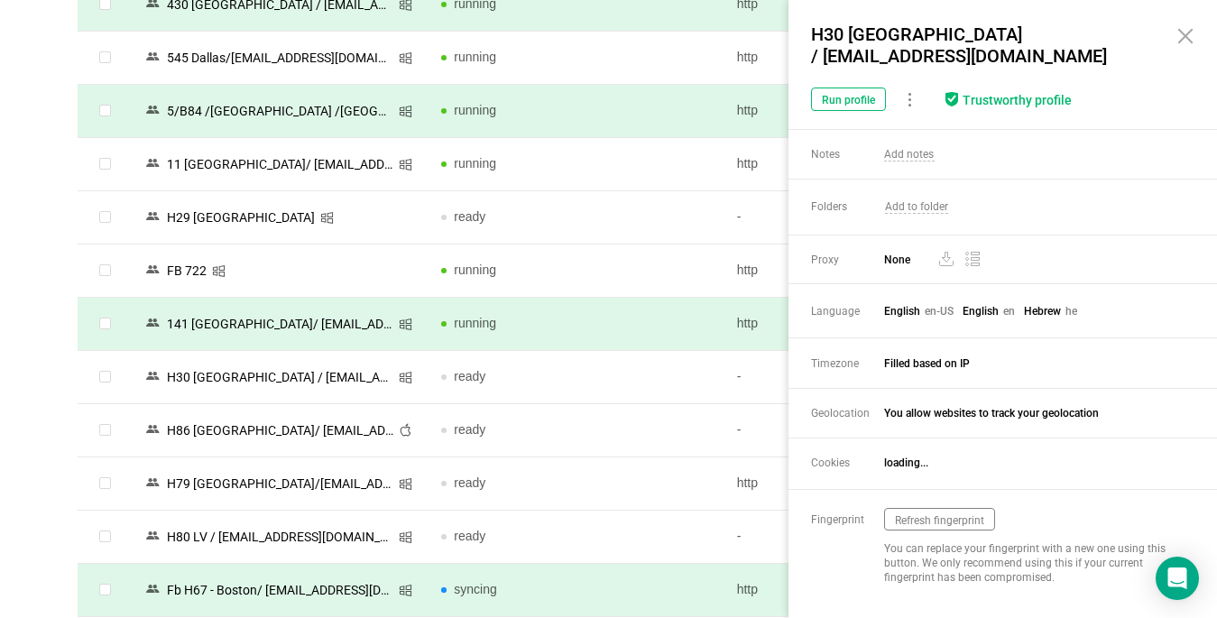
click at [17, 373] on div "Browser Profiles Share Profiles Add to Folder Clone New Fingerprint Export Dele…" at bounding box center [608, 161] width 1217 height 4647
click at [13, 370] on div "Browser Profiles Share Profiles Add to Folder Clone New Fingerprint Export Dele…" at bounding box center [608, 161] width 1217 height 4647
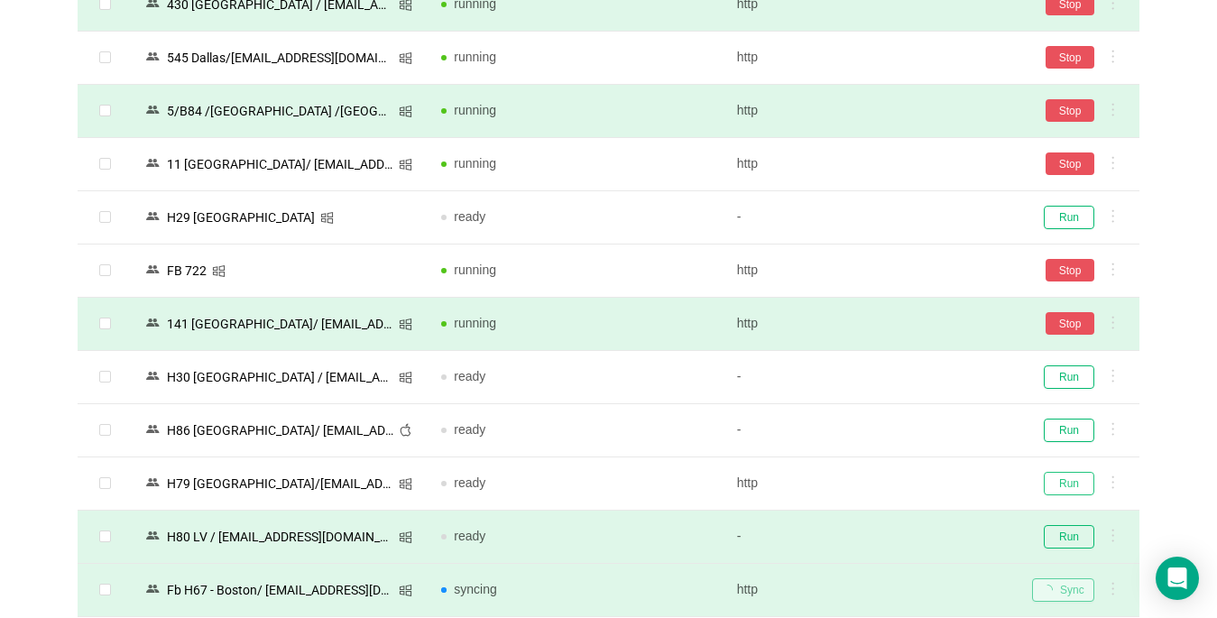
click at [1066, 472] on button "Run" at bounding box center [1069, 483] width 51 height 23
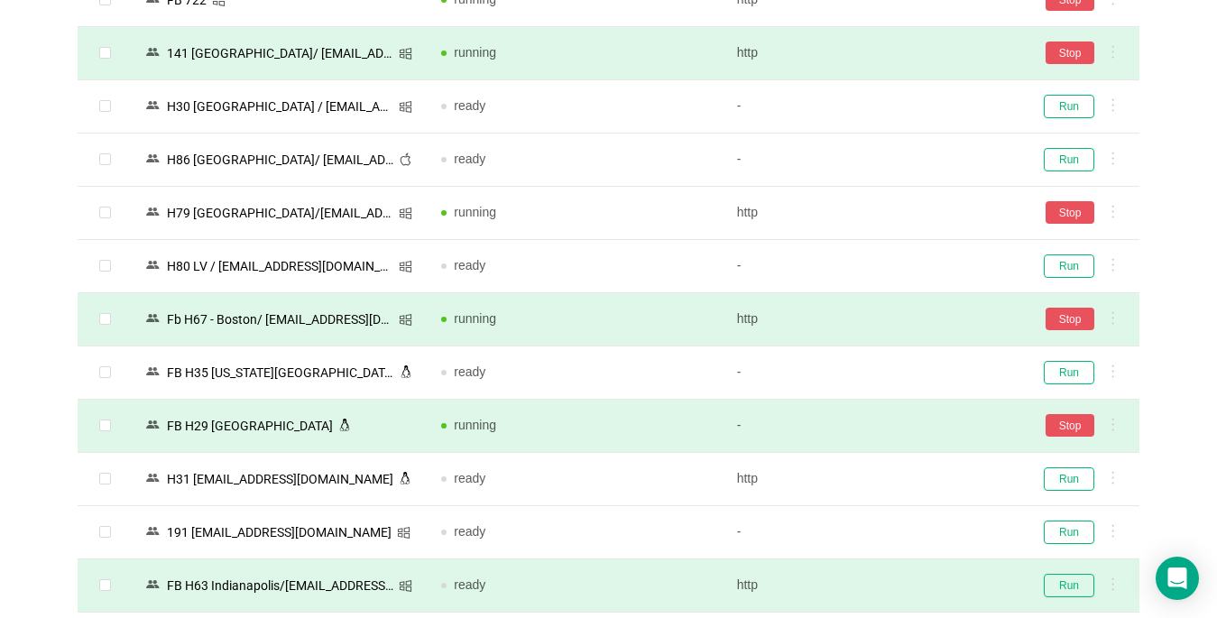
scroll to position [2616, 0]
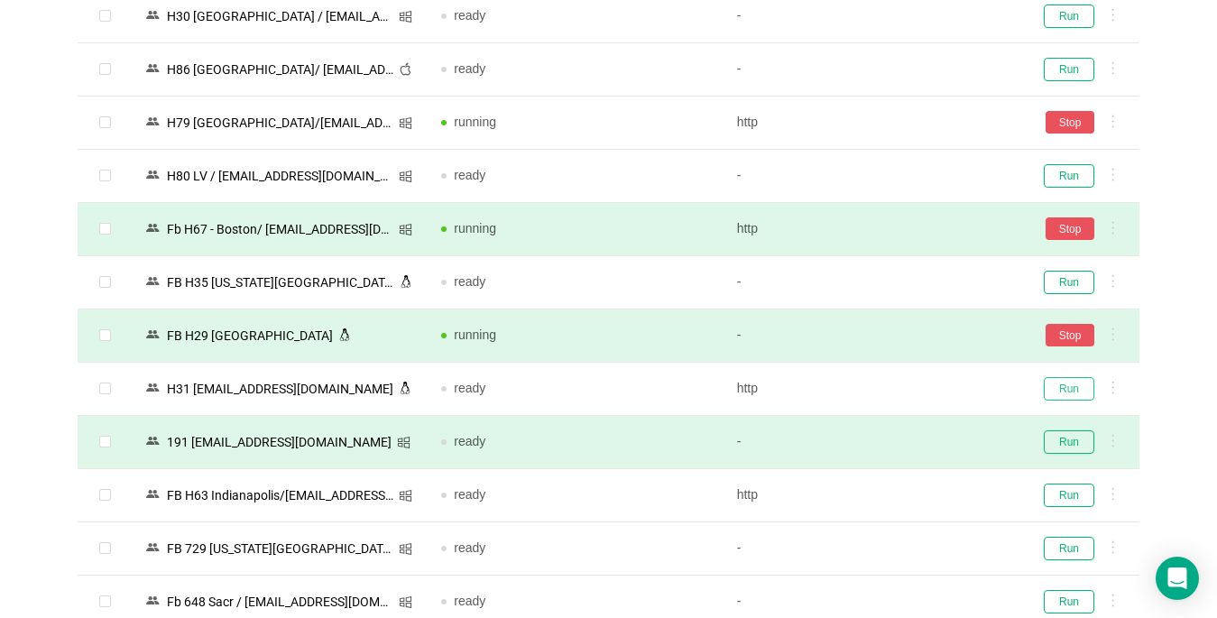
drag, startPoint x: 1075, startPoint y: 385, endPoint x: 802, endPoint y: 418, distance: 275.2
click at [1073, 386] on button "Run" at bounding box center [1069, 388] width 51 height 23
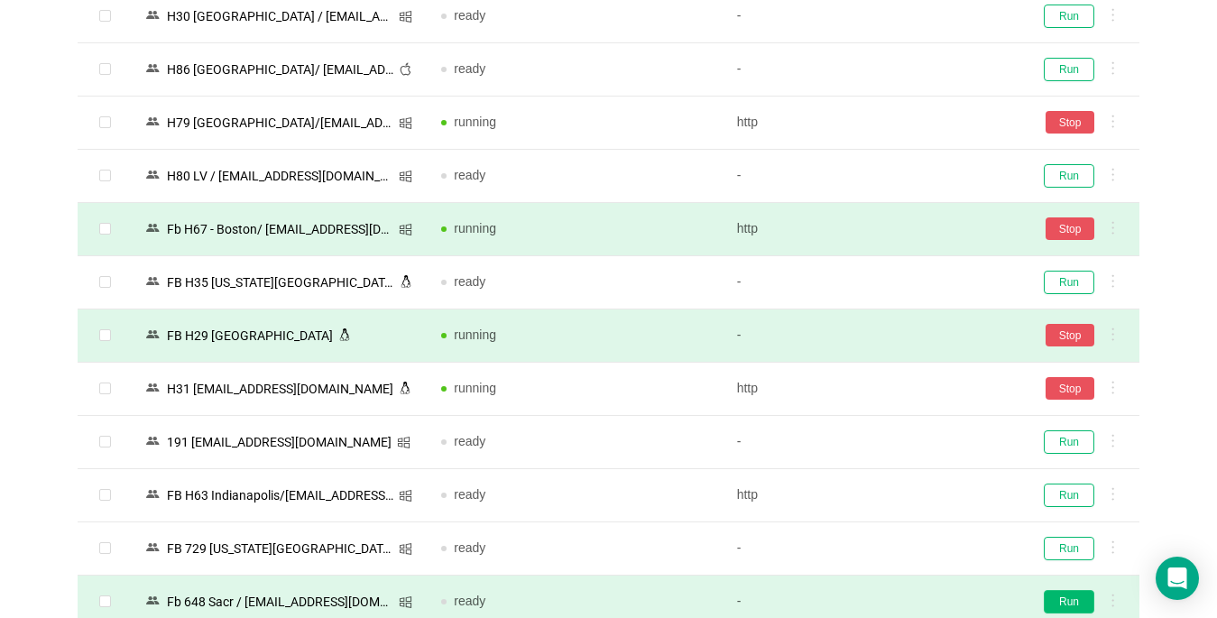
click at [1063, 595] on button "Run" at bounding box center [1069, 601] width 51 height 23
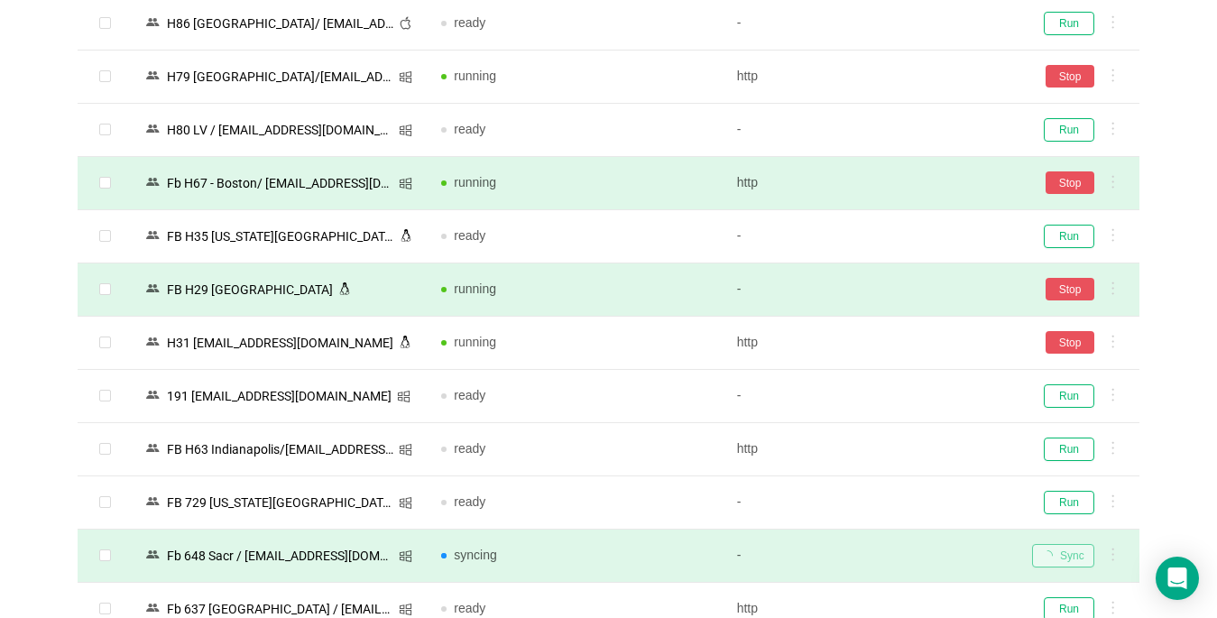
scroll to position [2796, 0]
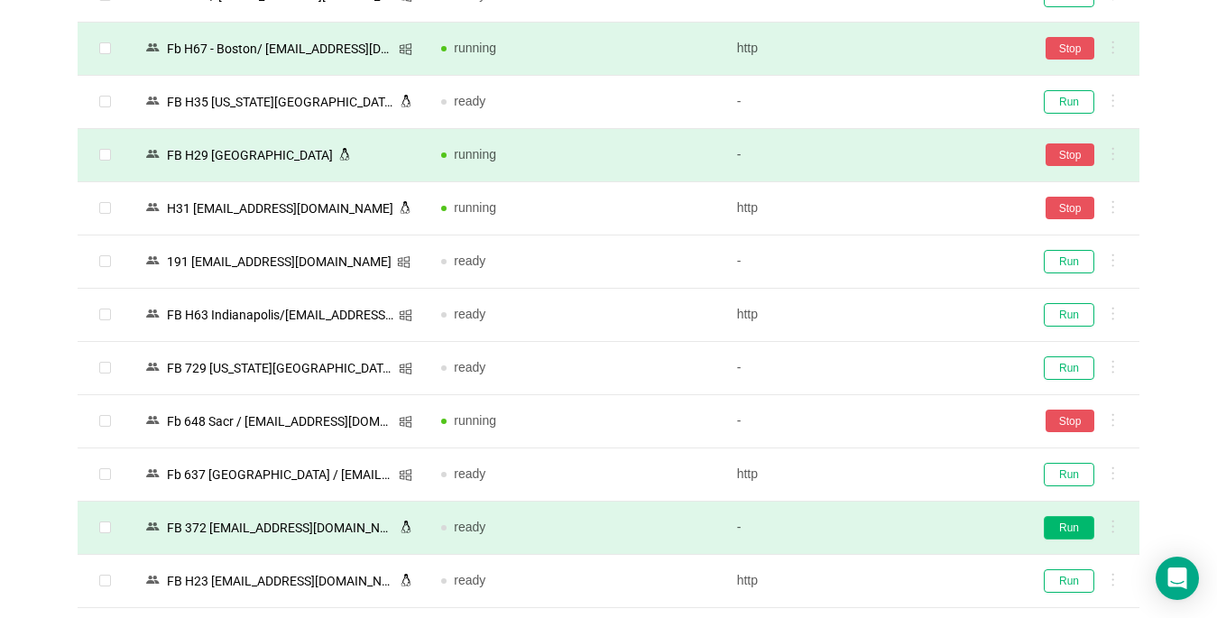
click at [1079, 529] on button "Run" at bounding box center [1069, 527] width 51 height 23
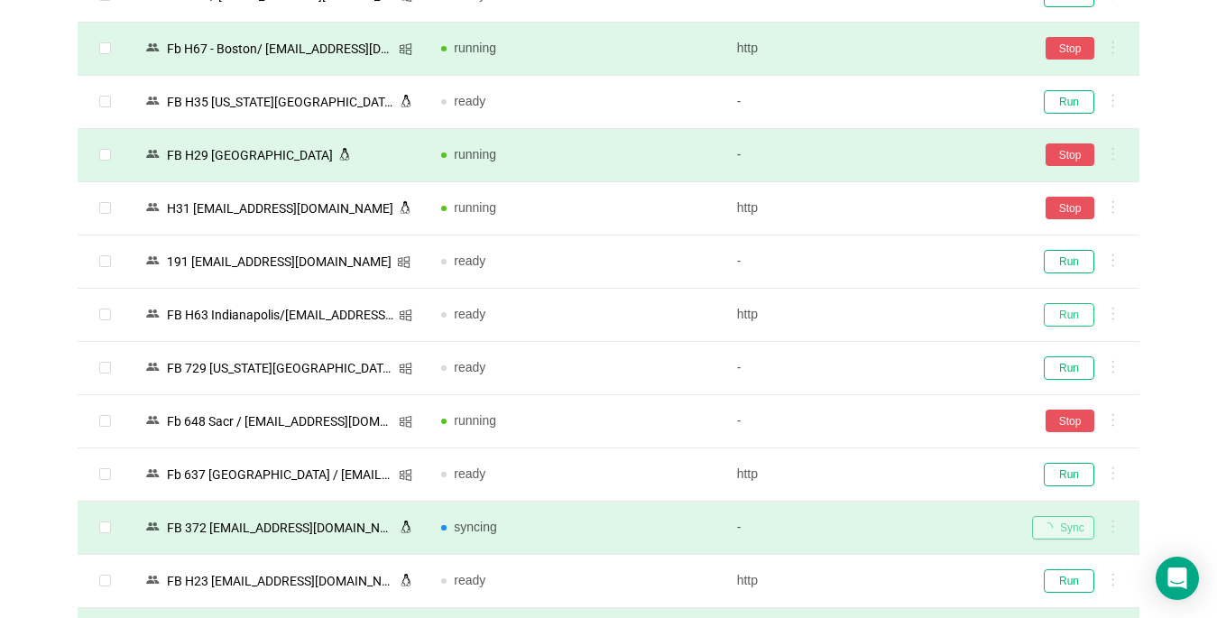
click at [1064, 310] on button "Run" at bounding box center [1069, 314] width 51 height 23
